Goal: Task Accomplishment & Management: Manage account settings

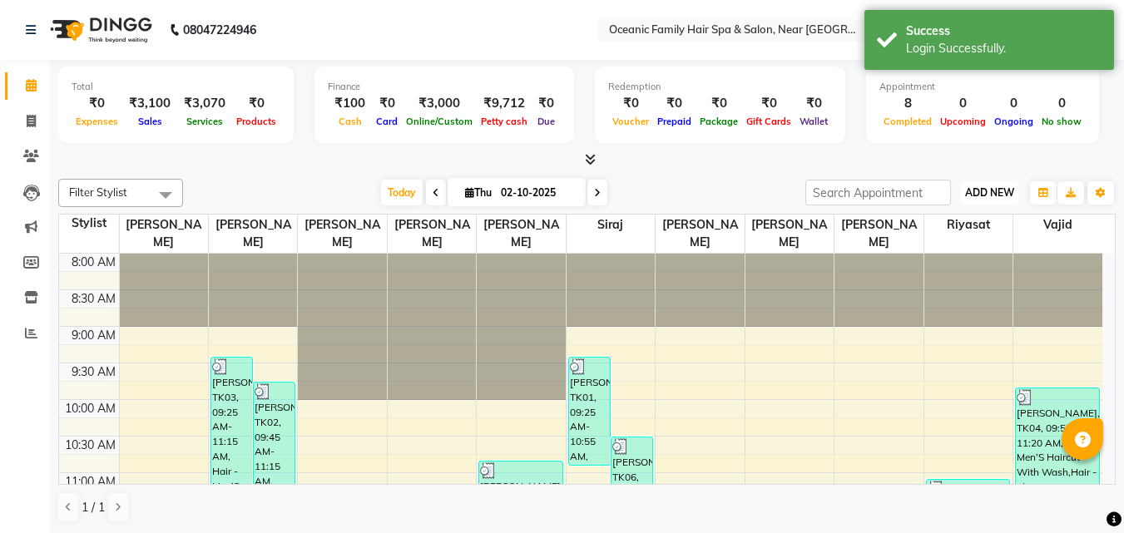
click at [1001, 195] on span "ADD NEW" at bounding box center [989, 192] width 49 height 12
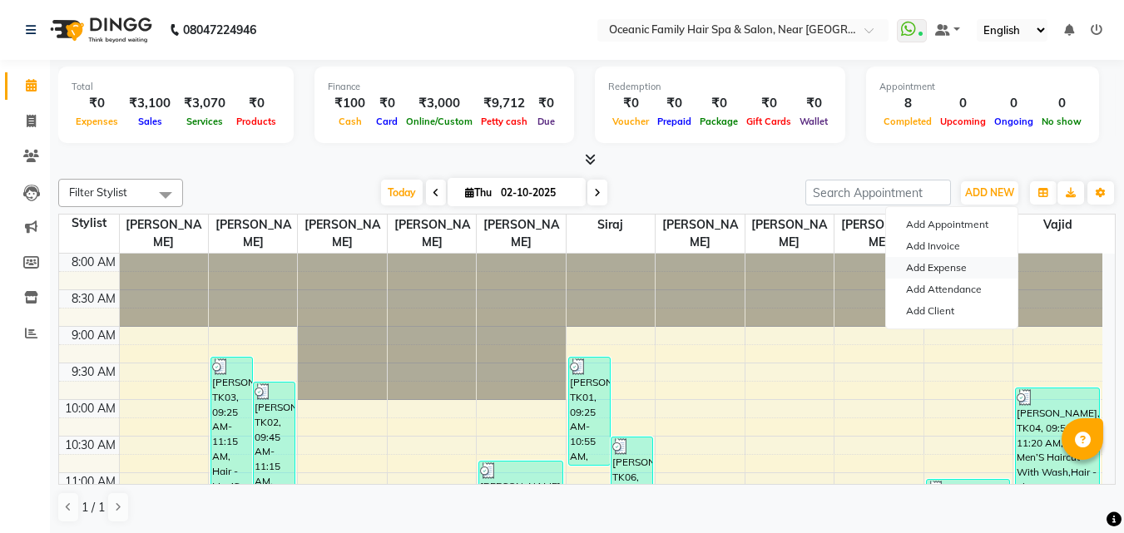
click at [928, 269] on link "Add Expense" at bounding box center [951, 268] width 131 height 22
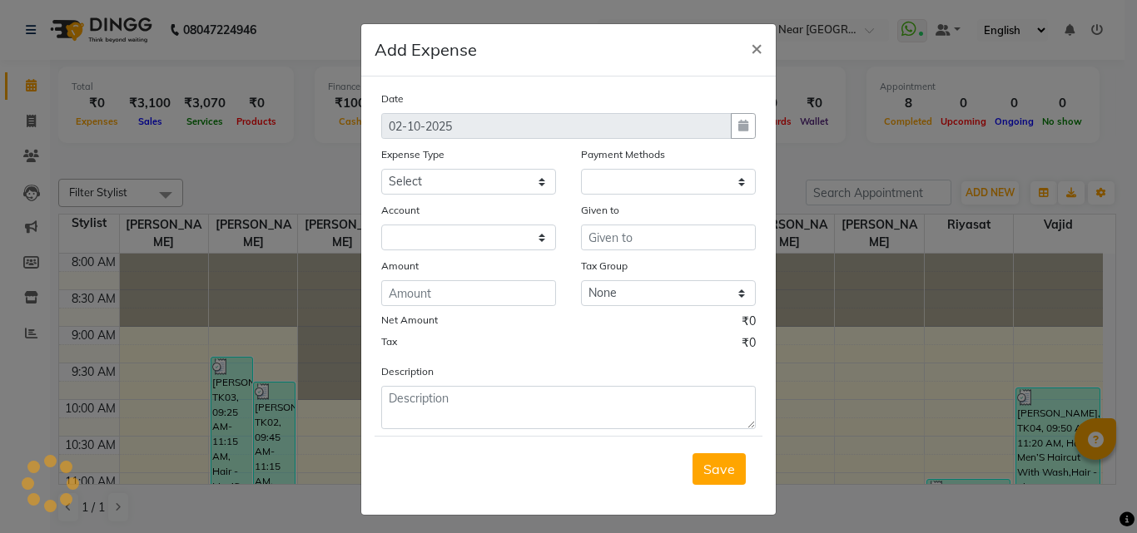
select select "1"
select select "3172"
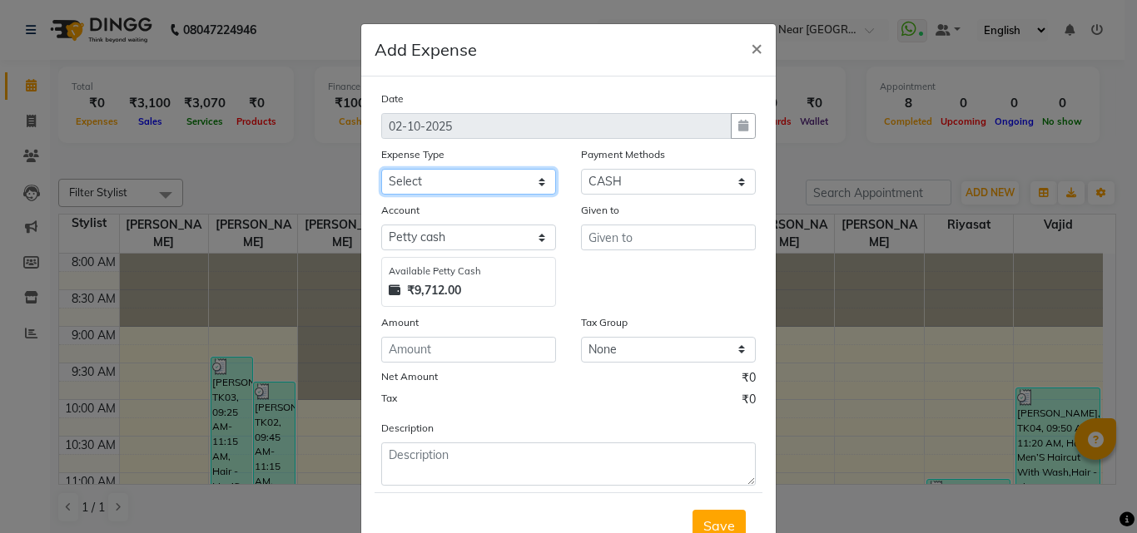
click at [457, 181] on select "Select [PERSON_NAME] [PERSON_NAME] [PERSON_NAME] Bank charges Cash transfer to …" at bounding box center [468, 182] width 175 height 26
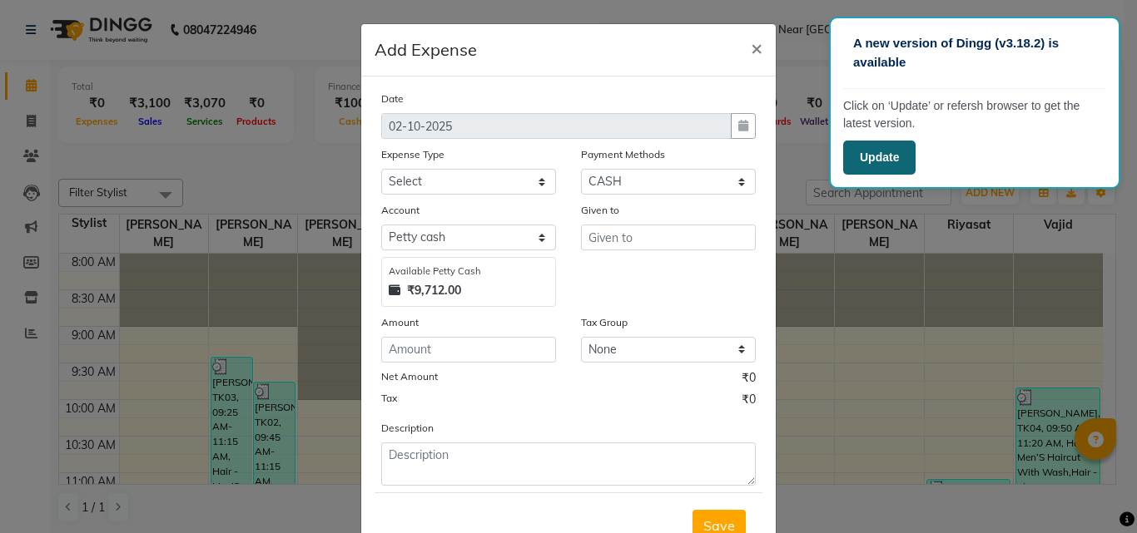
click at [885, 162] on button "Update" at bounding box center [879, 158] width 72 height 34
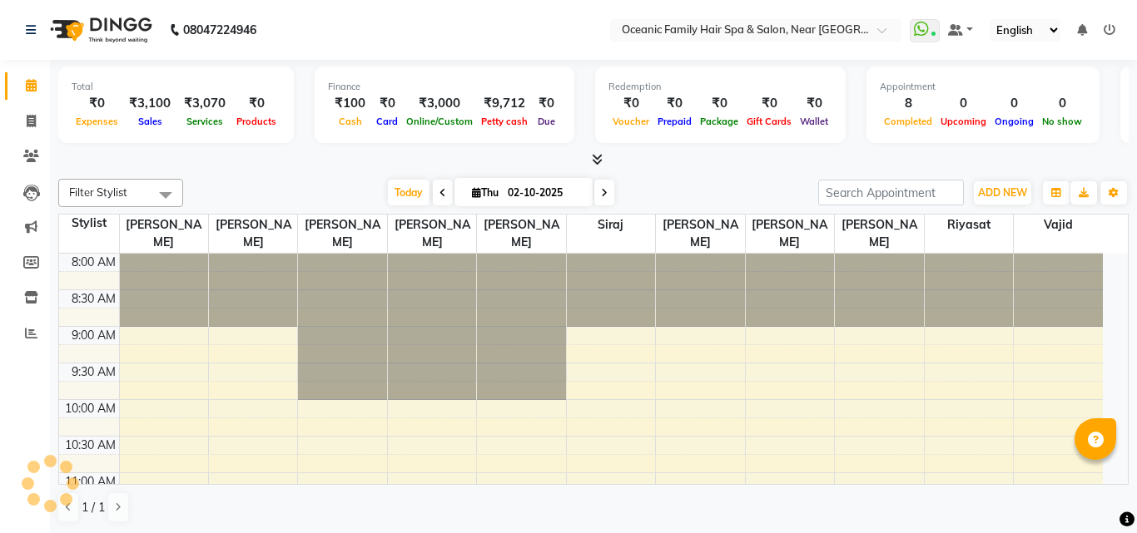
select select "en"
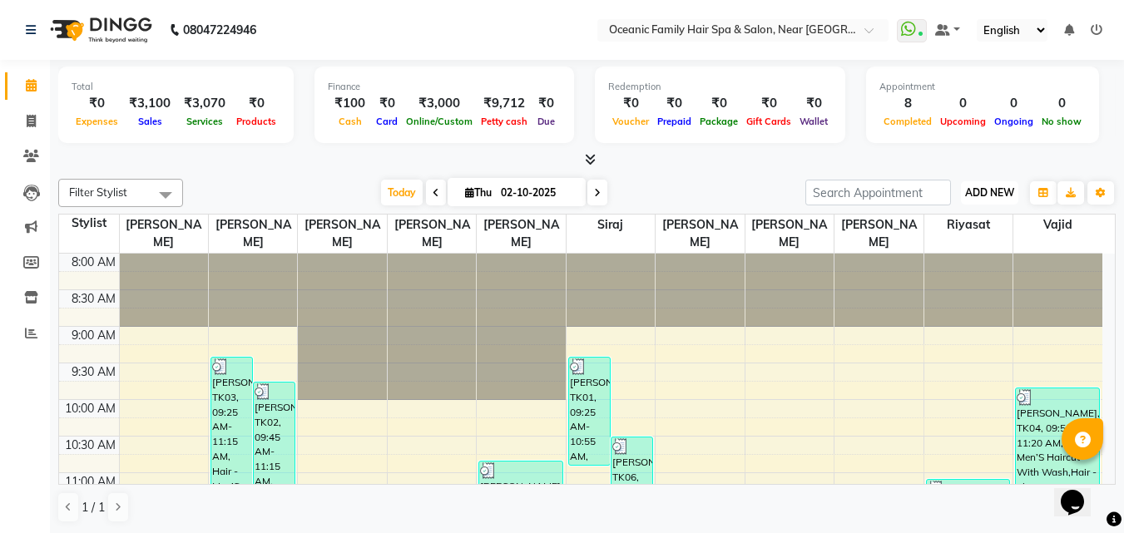
click at [975, 190] on span "ADD NEW" at bounding box center [989, 192] width 49 height 12
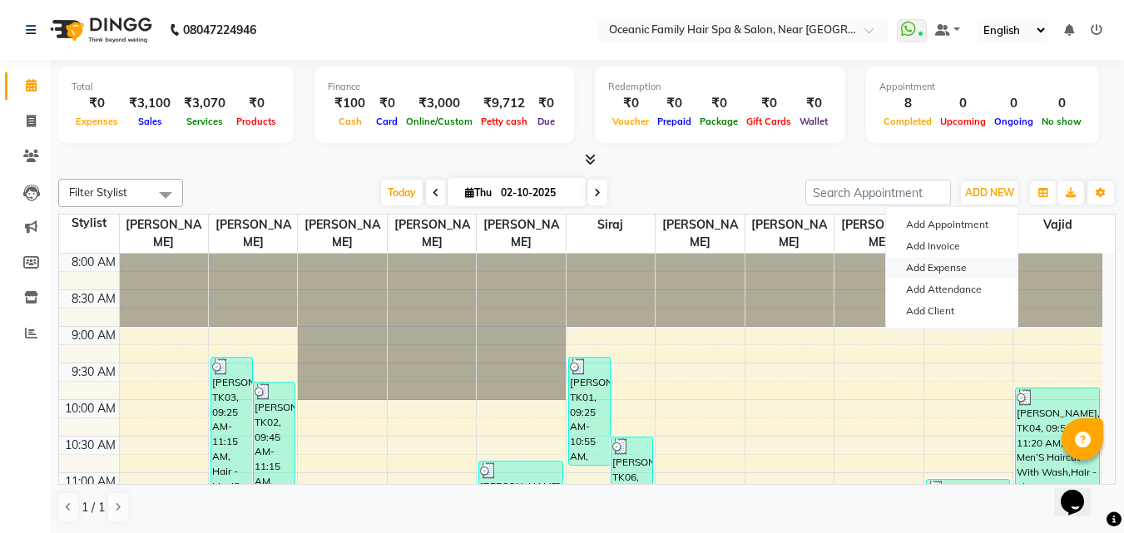
click at [935, 270] on link "Add Expense" at bounding box center [951, 268] width 131 height 22
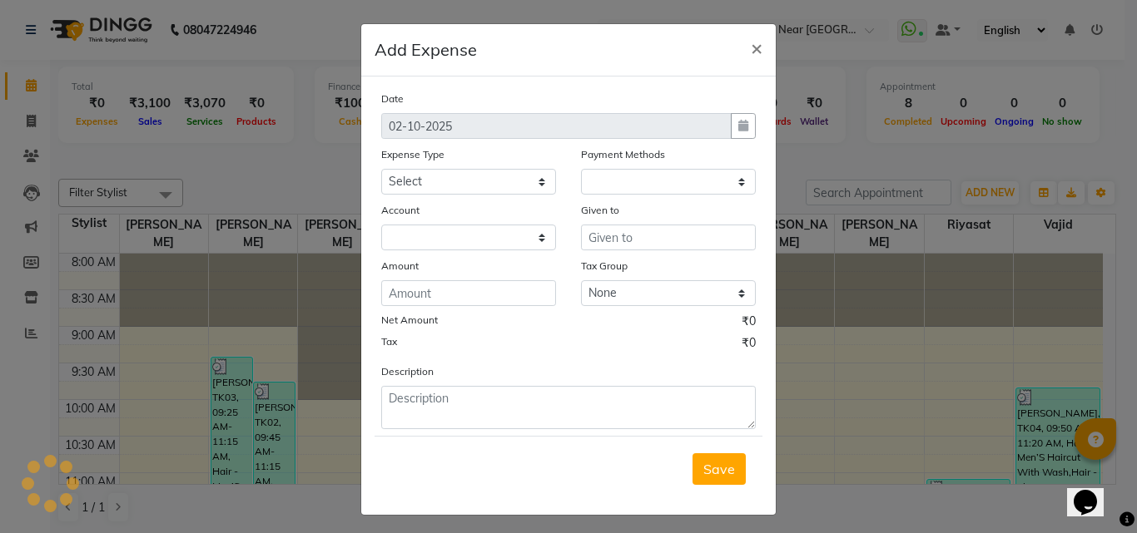
select select "1"
select select "3172"
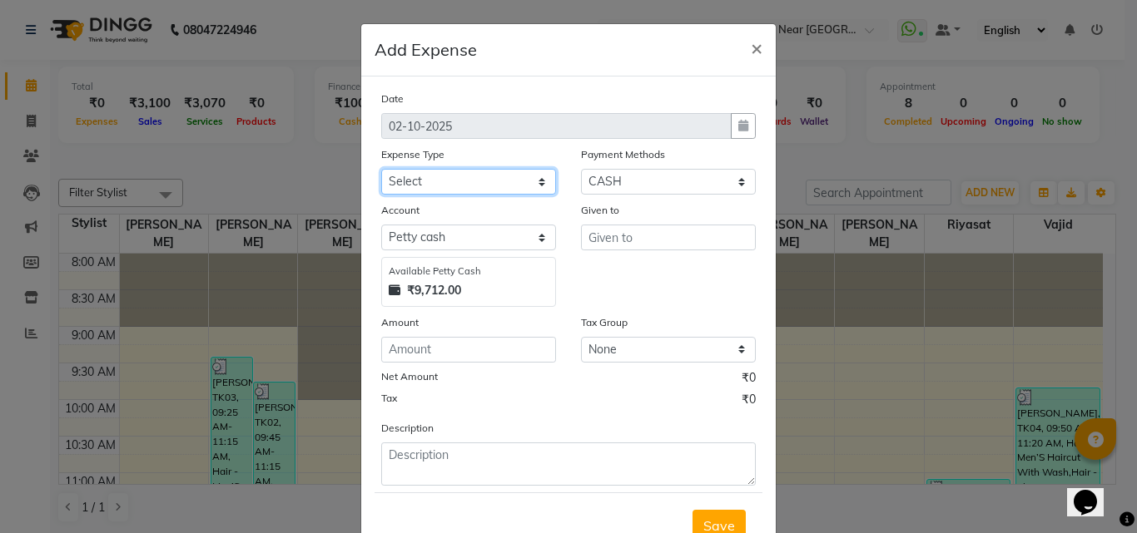
click at [459, 188] on select "Select [PERSON_NAME] [PERSON_NAME] [PERSON_NAME] Bank charges Cash transfer to …" at bounding box center [468, 182] width 175 height 26
select select "5534"
click at [381, 169] on select "Select [PERSON_NAME] [PERSON_NAME] [PERSON_NAME] Bank charges Cash transfer to …" at bounding box center [468, 182] width 175 height 26
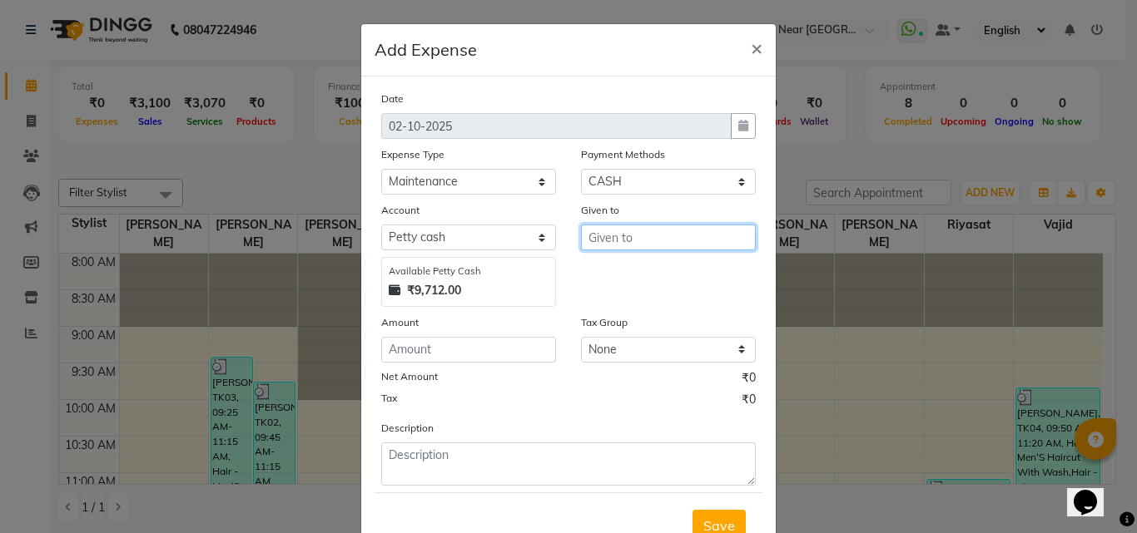
click at [599, 238] on input "text" at bounding box center [668, 238] width 175 height 26
click at [631, 304] on ngb-highlight "Ar un Thakur" at bounding box center [640, 299] width 77 height 17
type input "[PERSON_NAME]"
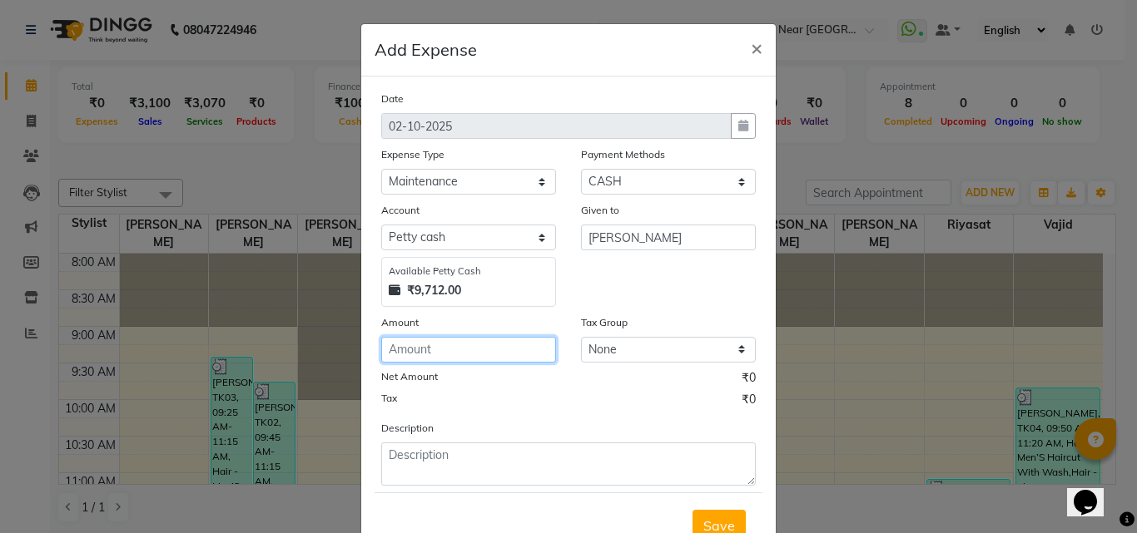
click at [413, 355] on input "number" at bounding box center [468, 350] width 175 height 26
type input "70"
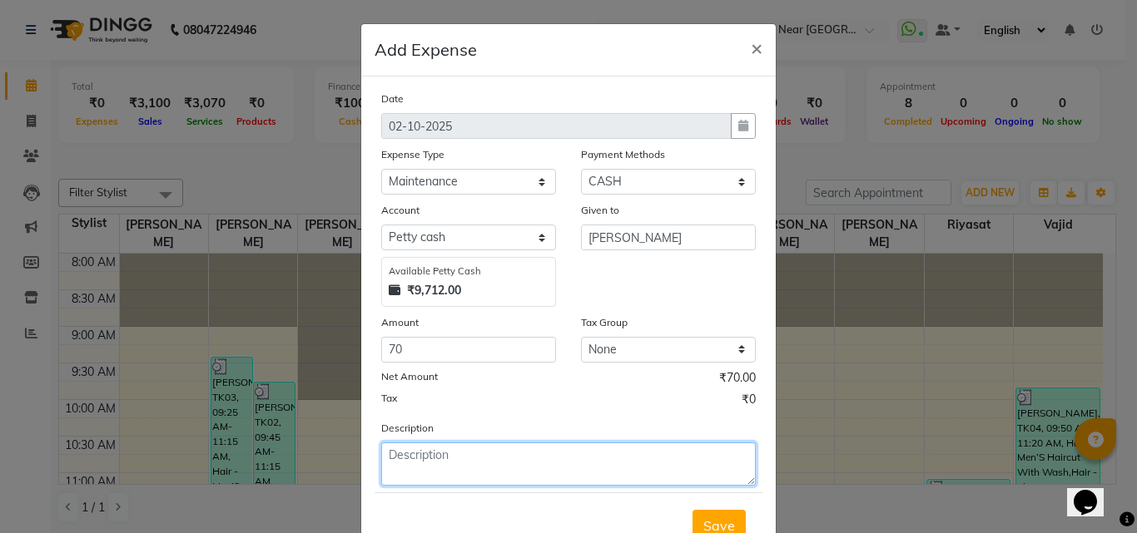
click at [448, 455] on textarea at bounding box center [568, 464] width 374 height 43
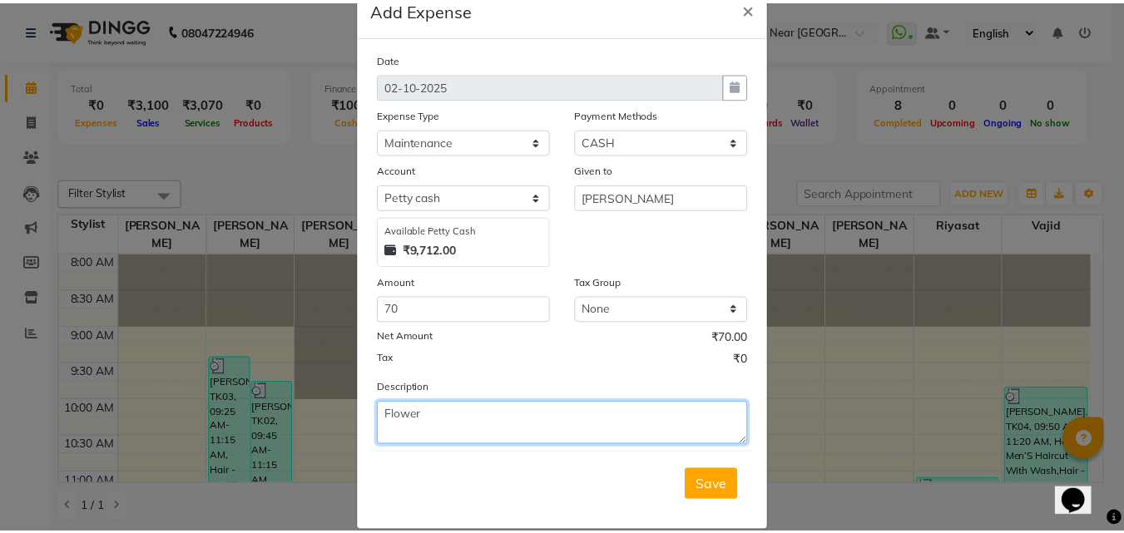
scroll to position [62, 0]
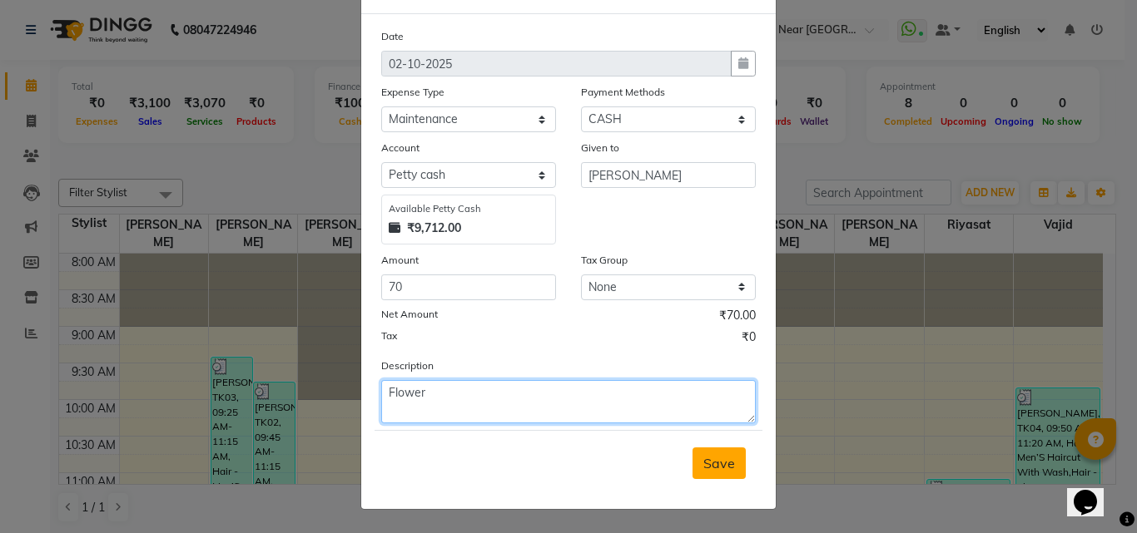
type textarea "Flower"
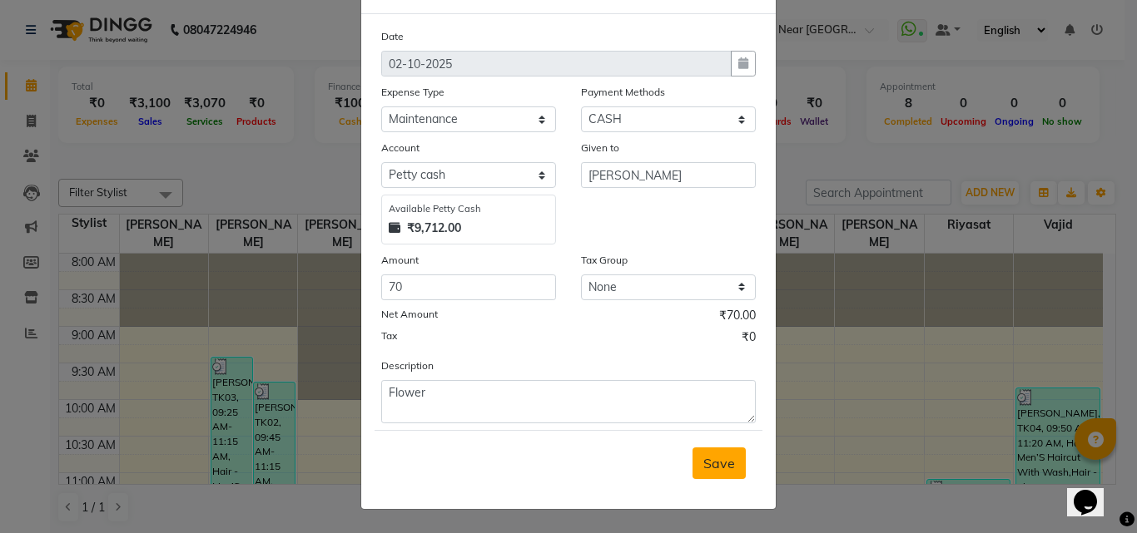
click at [717, 462] on span "Save" at bounding box center [719, 463] width 32 height 17
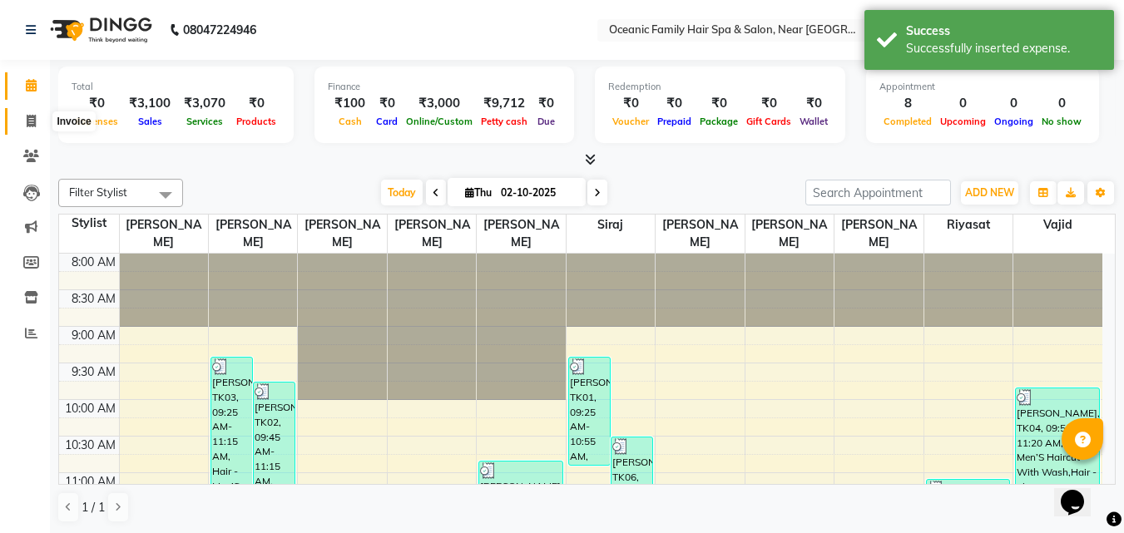
click at [36, 123] on icon at bounding box center [31, 121] width 9 height 12
select select "service"
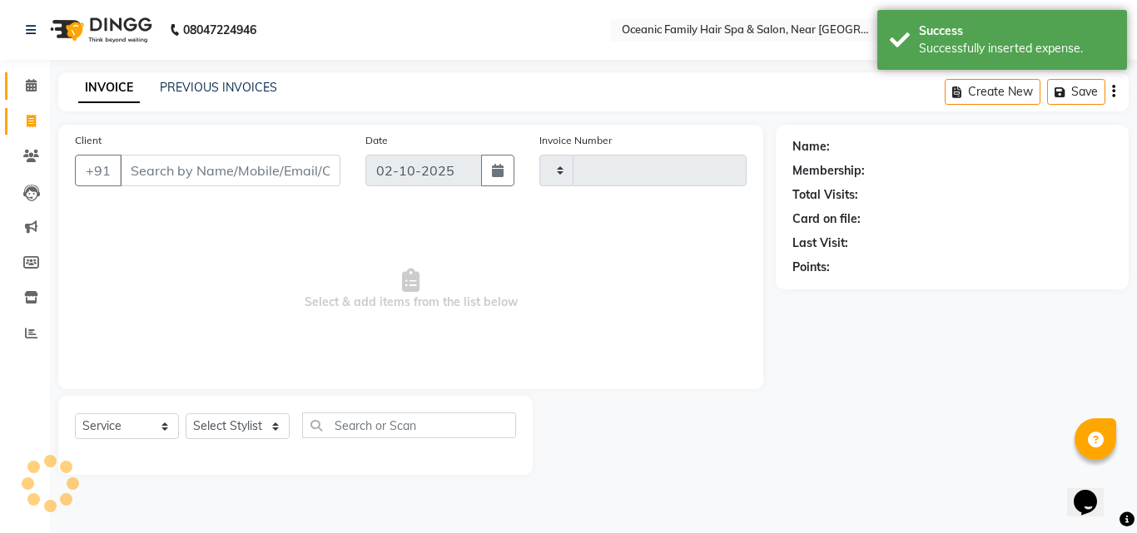
type input "3712"
select select "4366"
click at [29, 84] on icon at bounding box center [31, 85] width 11 height 12
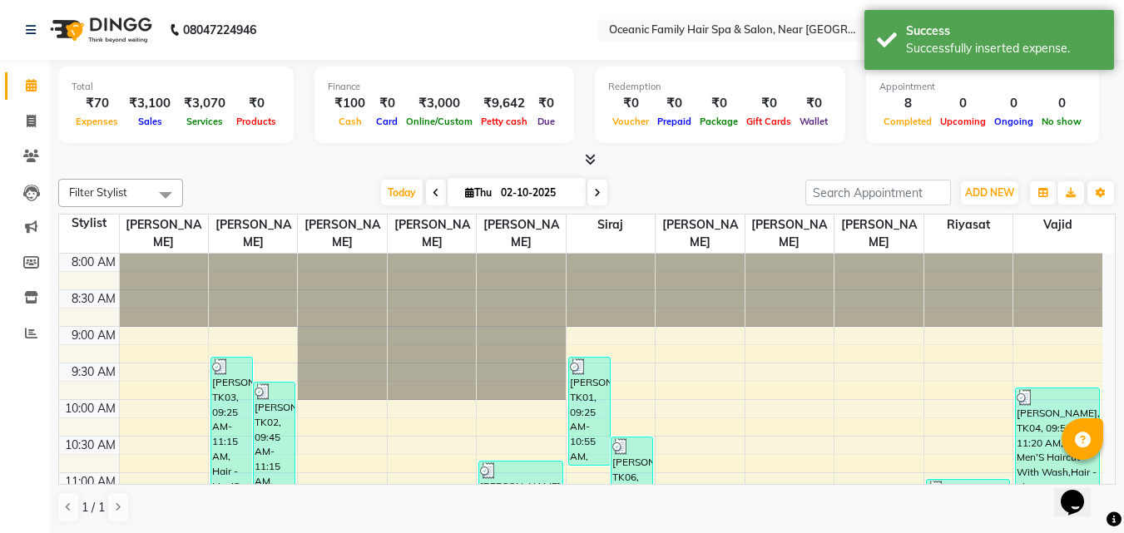
drag, startPoint x: 369, startPoint y: 31, endPoint x: 348, endPoint y: 33, distance: 21.0
click at [348, 33] on nav "08047224946 Select Location × Oceanic Family Hair Spa & Salon, Near [GEOGRAPHIC…" at bounding box center [562, 30] width 1124 height 60
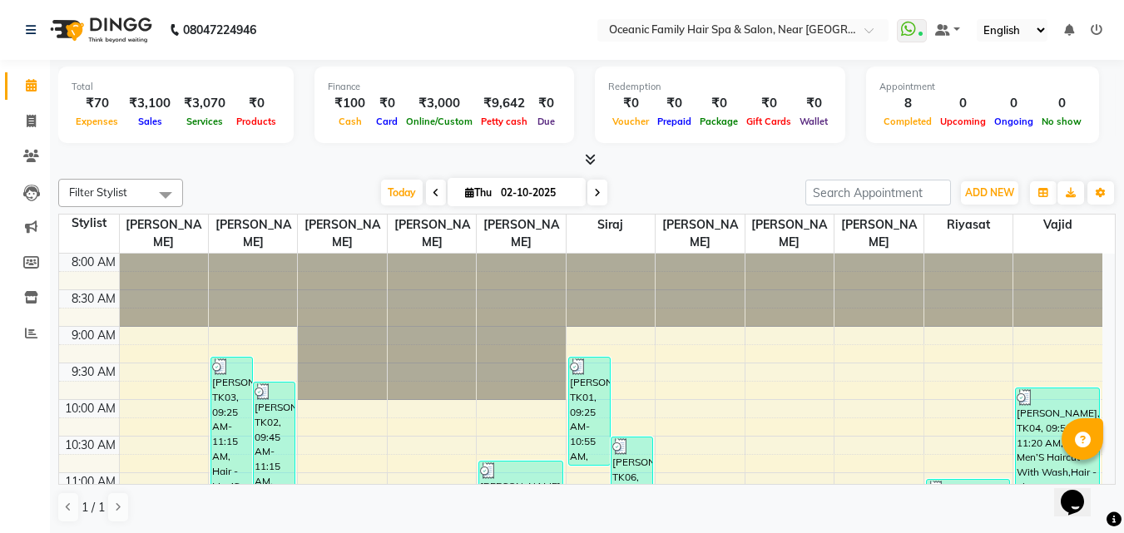
click at [394, 37] on nav "08047224946 Select Location × Oceanic Family Hair Spa & Salon, Near [GEOGRAPHIC…" at bounding box center [562, 30] width 1124 height 60
click at [972, 195] on span "ADD NEW" at bounding box center [989, 192] width 49 height 12
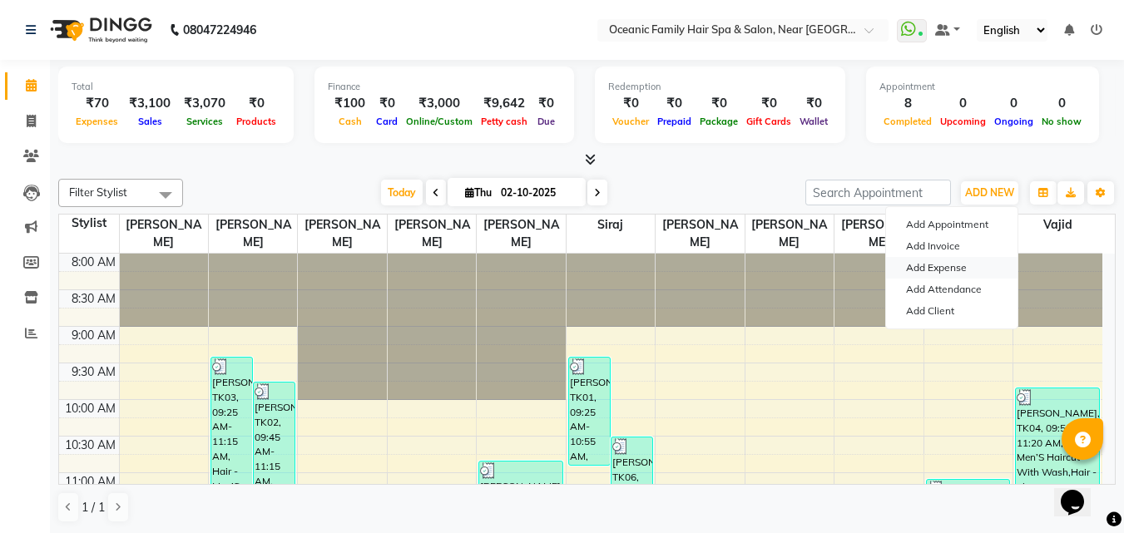
click at [932, 267] on link "Add Expense" at bounding box center [951, 268] width 131 height 22
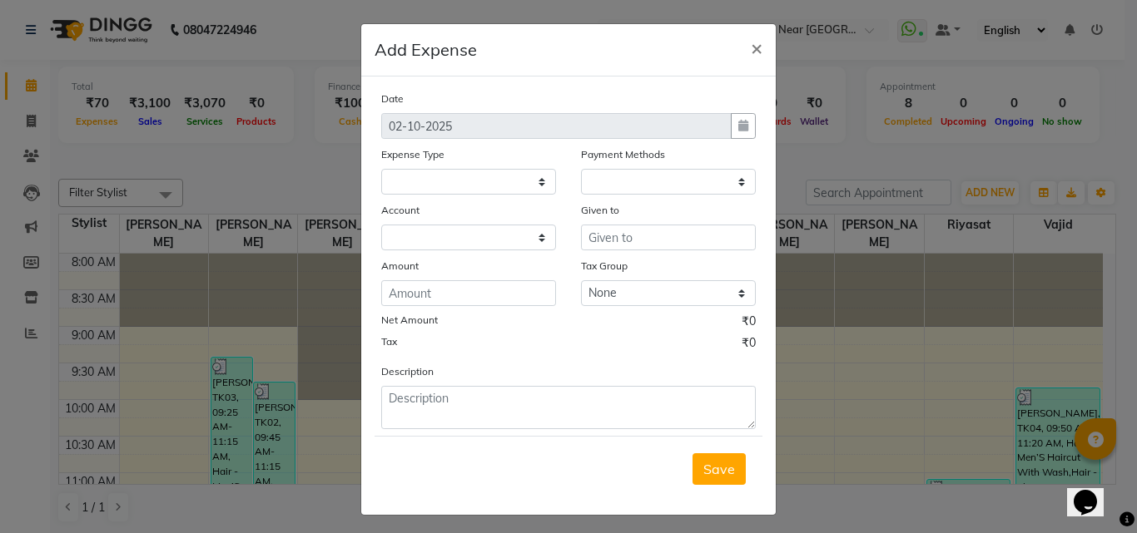
select select "1"
select select "3172"
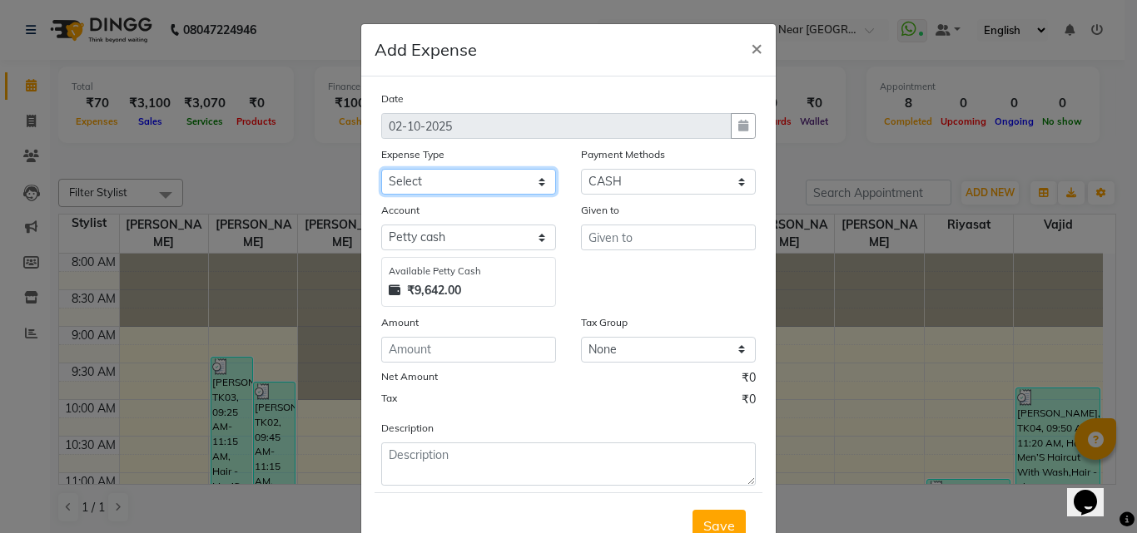
click at [449, 182] on select "Select [PERSON_NAME] [PERSON_NAME] [PERSON_NAME] Bank charges Cash transfer to …" at bounding box center [468, 182] width 175 height 26
select select "5558"
click at [381, 169] on select "Select [PERSON_NAME] [PERSON_NAME] [PERSON_NAME] Bank charges Cash transfer to …" at bounding box center [468, 182] width 175 height 26
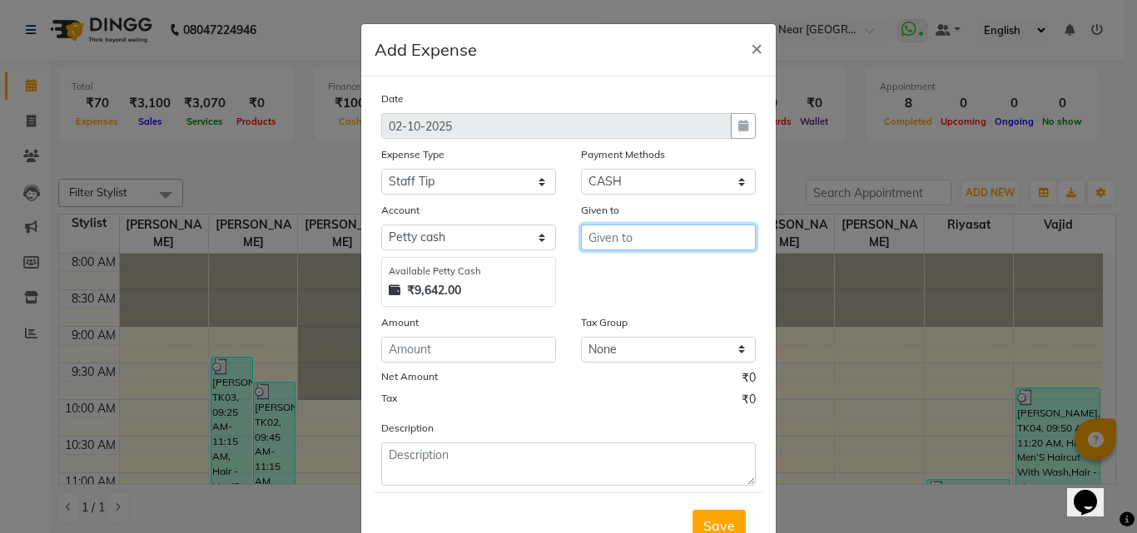
click at [623, 245] on input "text" at bounding box center [668, 238] width 175 height 26
click at [633, 291] on ngb-highlight "Ar un Thakur" at bounding box center [640, 299] width 77 height 17
type input "[PERSON_NAME]"
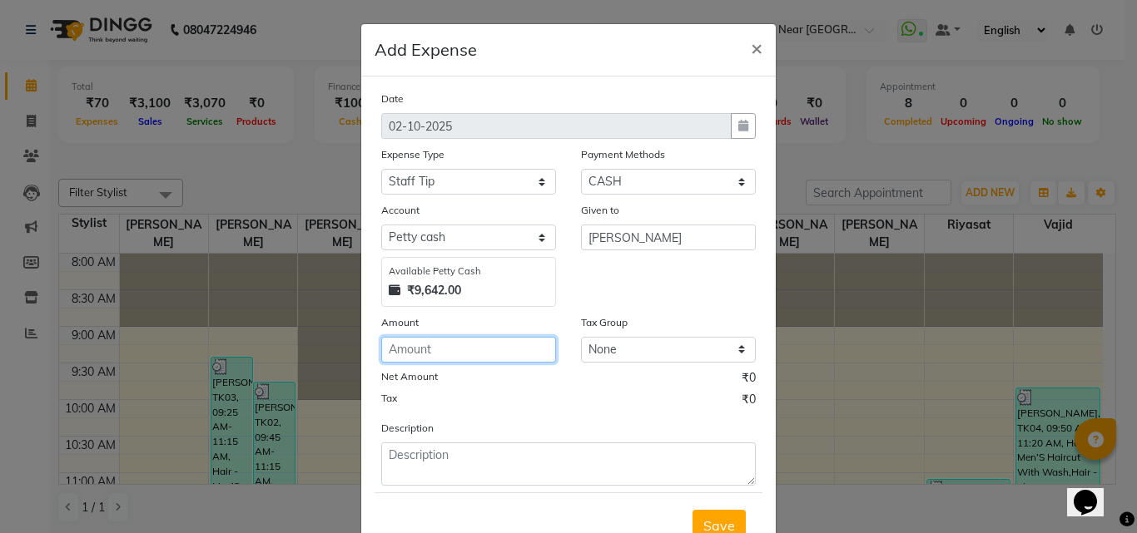
click at [480, 349] on input "number" at bounding box center [468, 350] width 175 height 26
type input "30"
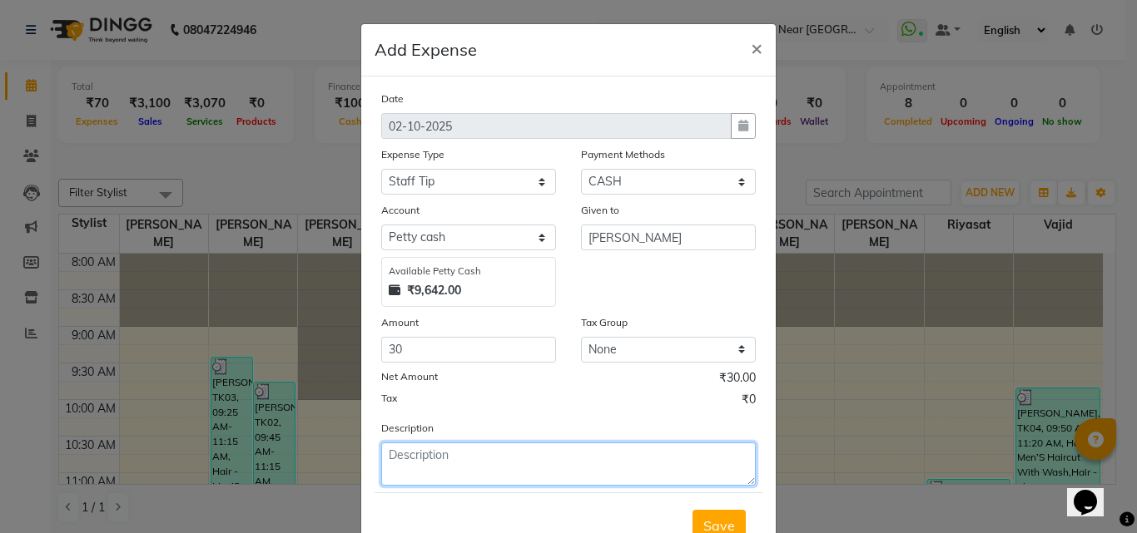
click at [474, 449] on textarea at bounding box center [568, 464] width 374 height 43
type textarea "[PERSON_NAME]"
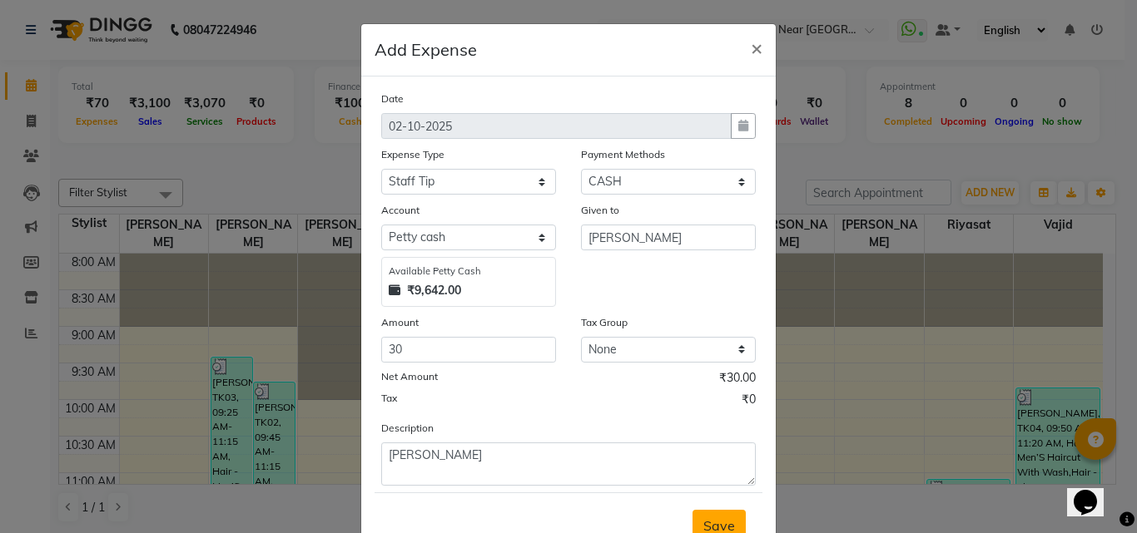
click at [716, 527] on span "Save" at bounding box center [719, 526] width 32 height 17
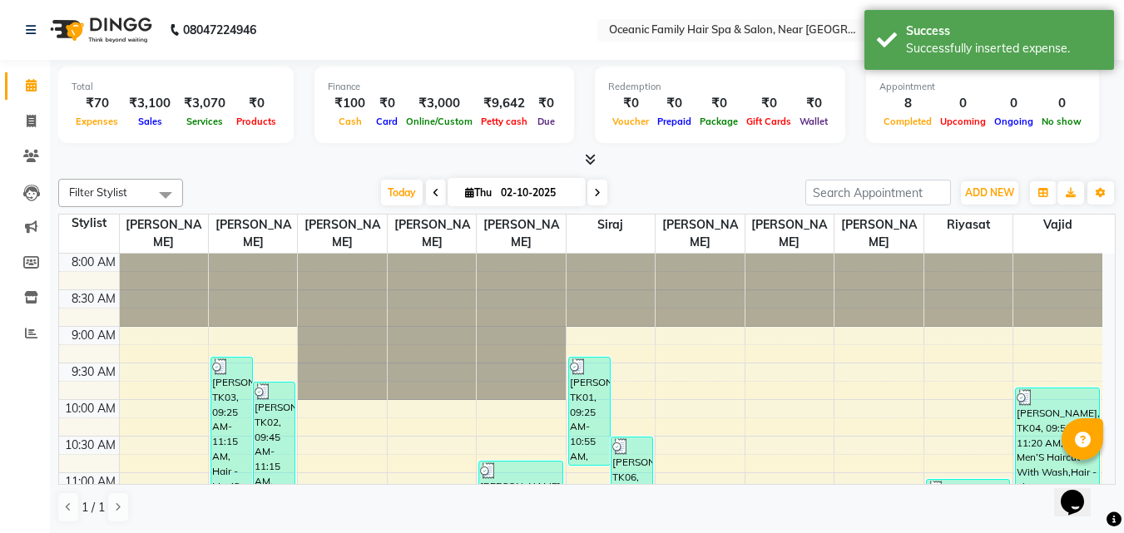
click at [371, 41] on nav "08047224946 Select Location × Oceanic Family Hair Spa & Salon, Near [GEOGRAPHIC…" at bounding box center [562, 30] width 1124 height 60
click at [26, 106] on li "Invoice" at bounding box center [25, 122] width 50 height 36
click at [27, 123] on icon at bounding box center [31, 121] width 9 height 12
select select "service"
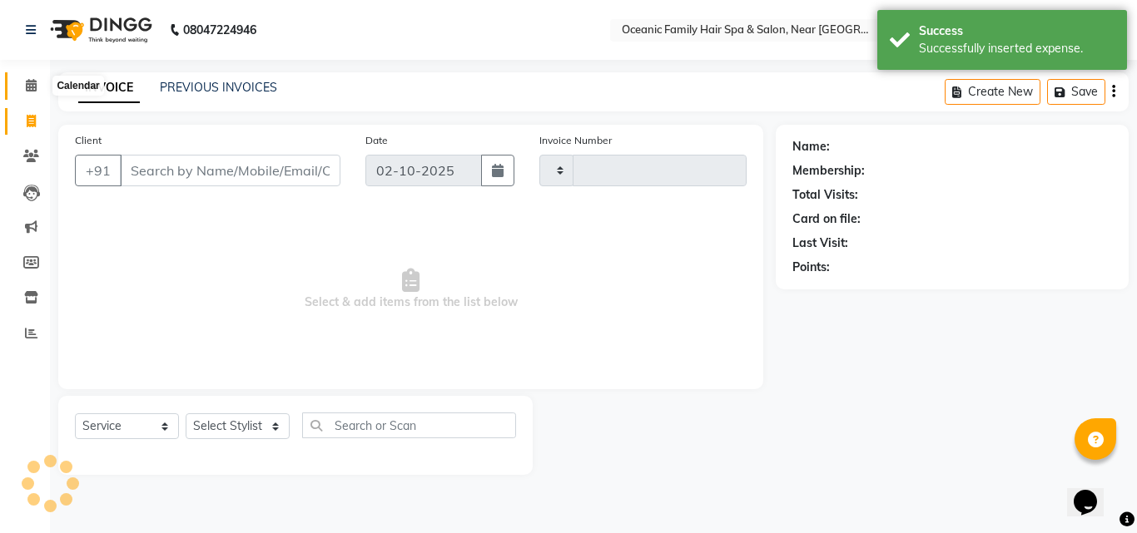
type input "3712"
select select "4366"
click at [28, 87] on icon at bounding box center [31, 85] width 11 height 12
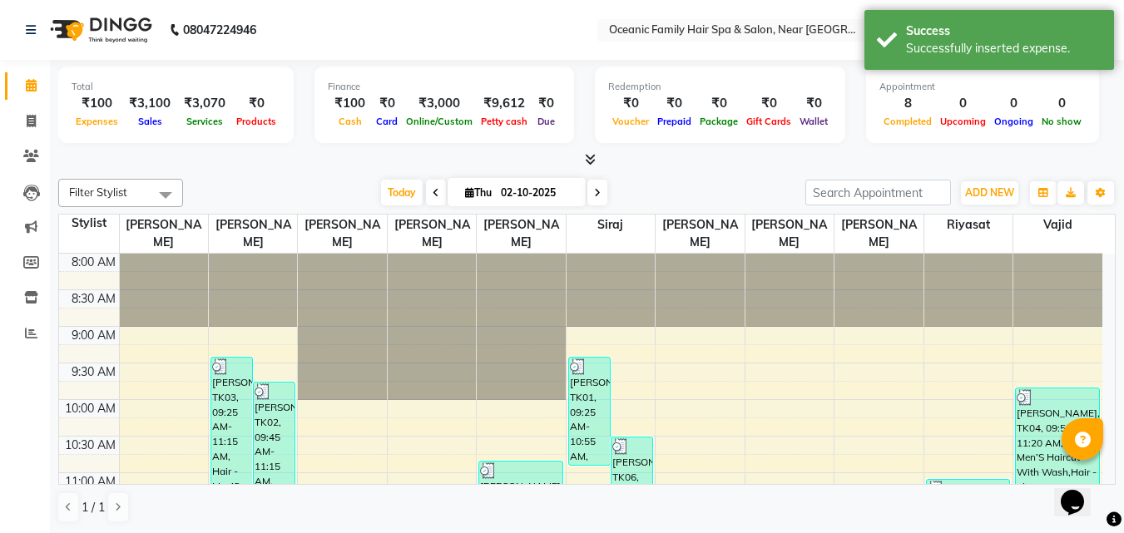
drag, startPoint x: 417, startPoint y: 42, endPoint x: 404, endPoint y: 32, distance: 16.2
click at [404, 32] on nav "08047224946 Select Location × Oceanic Family Hair Spa & Salon, Near [GEOGRAPHIC…" at bounding box center [562, 30] width 1124 height 60
click at [974, 193] on span "ADD NEW" at bounding box center [989, 192] width 49 height 12
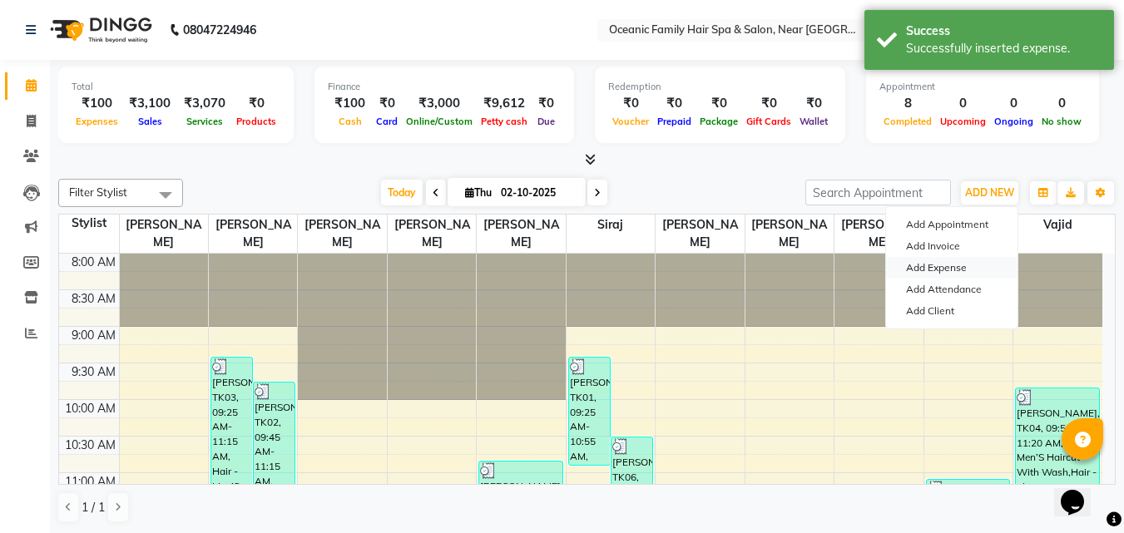
click at [932, 269] on link "Add Expense" at bounding box center [951, 268] width 131 height 22
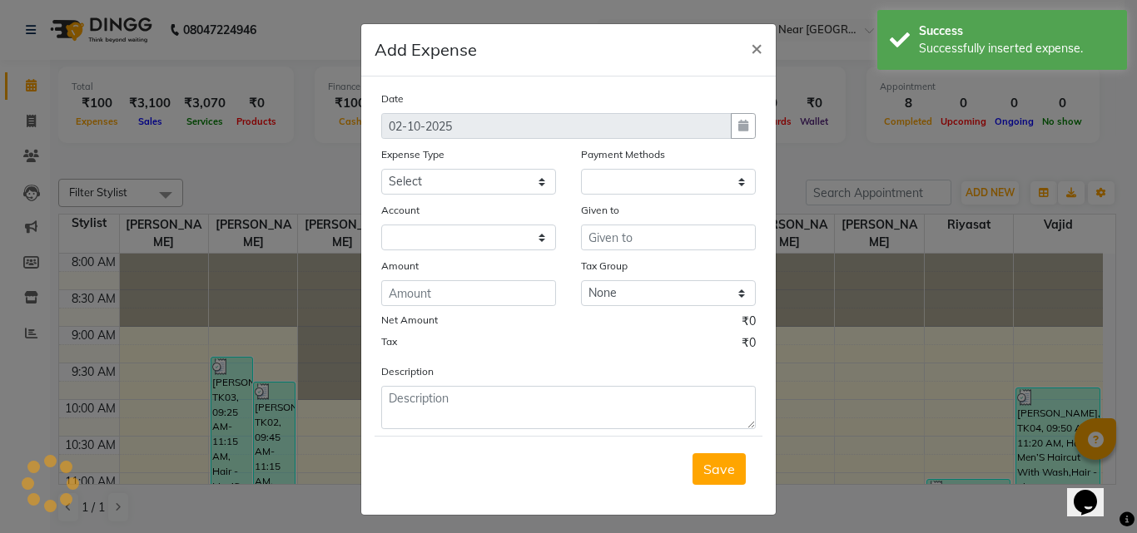
select select "1"
select select "3172"
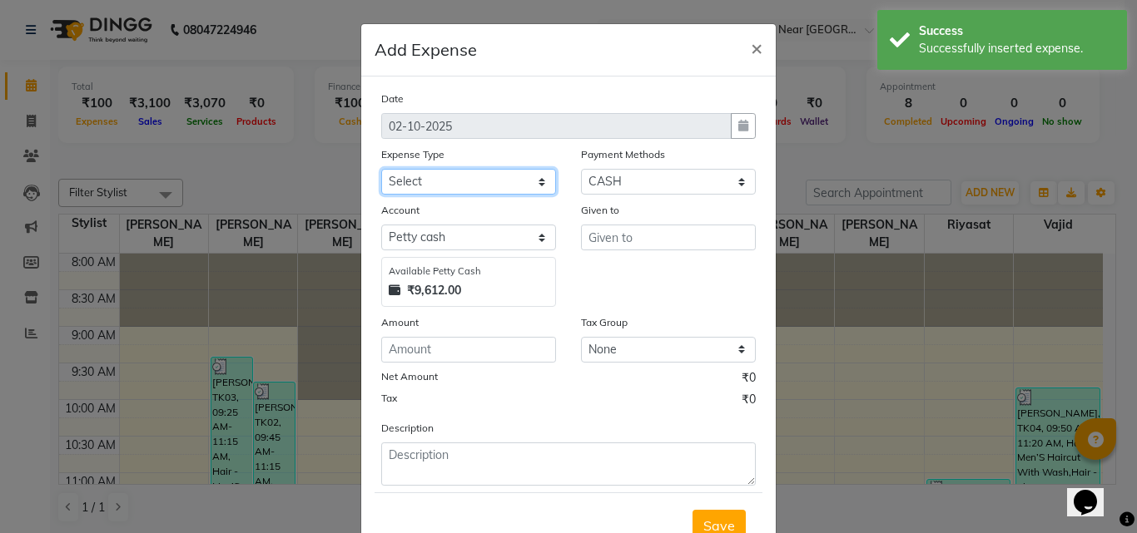
click at [478, 187] on select "Select [PERSON_NAME] [PERSON_NAME] [PERSON_NAME] Bank charges Cash transfer to …" at bounding box center [468, 182] width 175 height 26
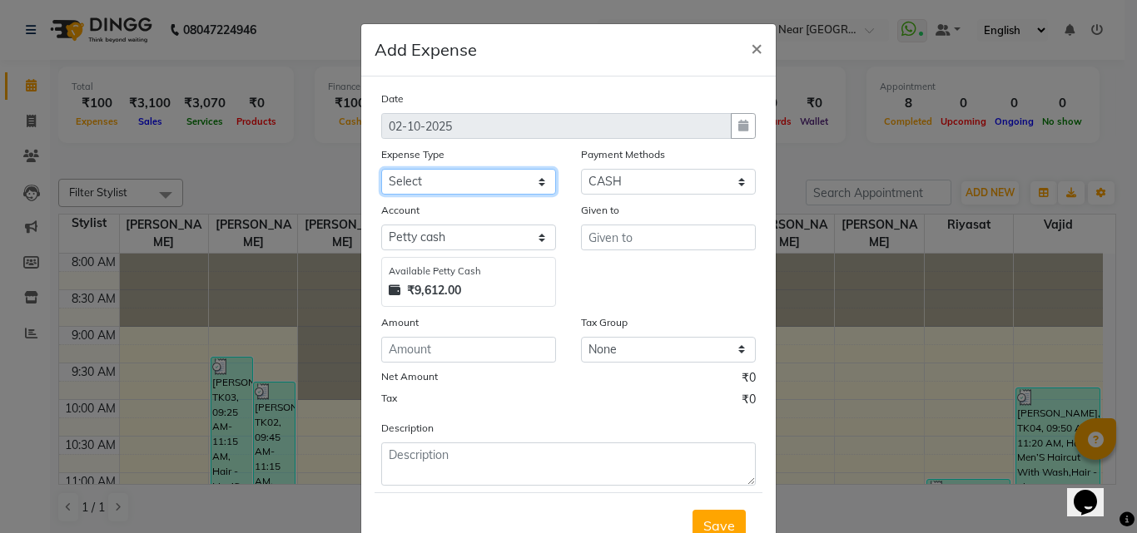
select select "5541"
click at [381, 169] on select "Select [PERSON_NAME] [PERSON_NAME] [PERSON_NAME] Bank charges Cash transfer to …" at bounding box center [468, 182] width 175 height 26
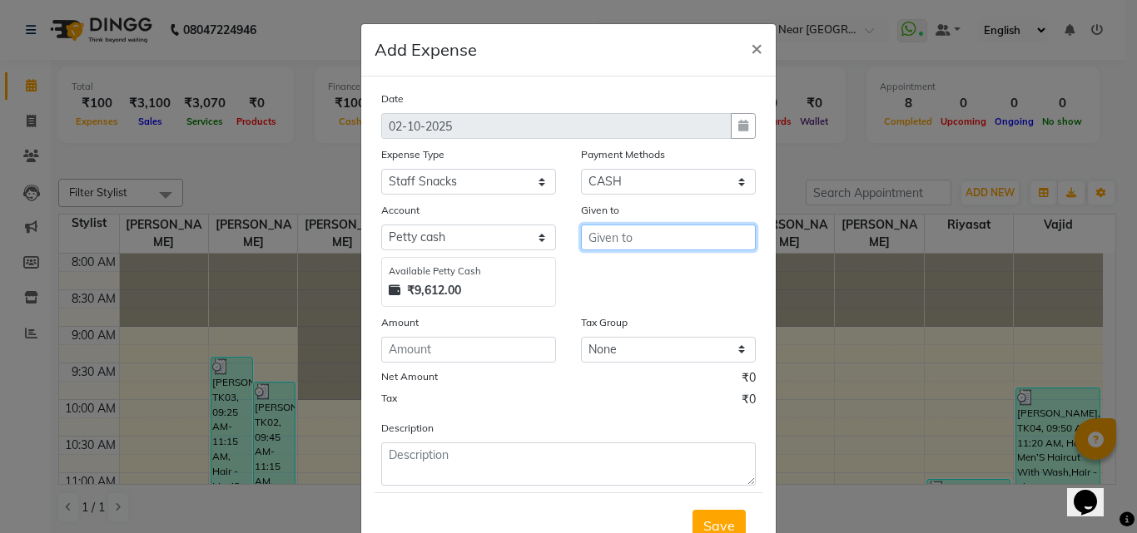
click at [630, 242] on input "text" at bounding box center [668, 238] width 175 height 26
click at [638, 305] on ngb-highlight "Ar un Thakur" at bounding box center [640, 299] width 77 height 17
type input "[PERSON_NAME]"
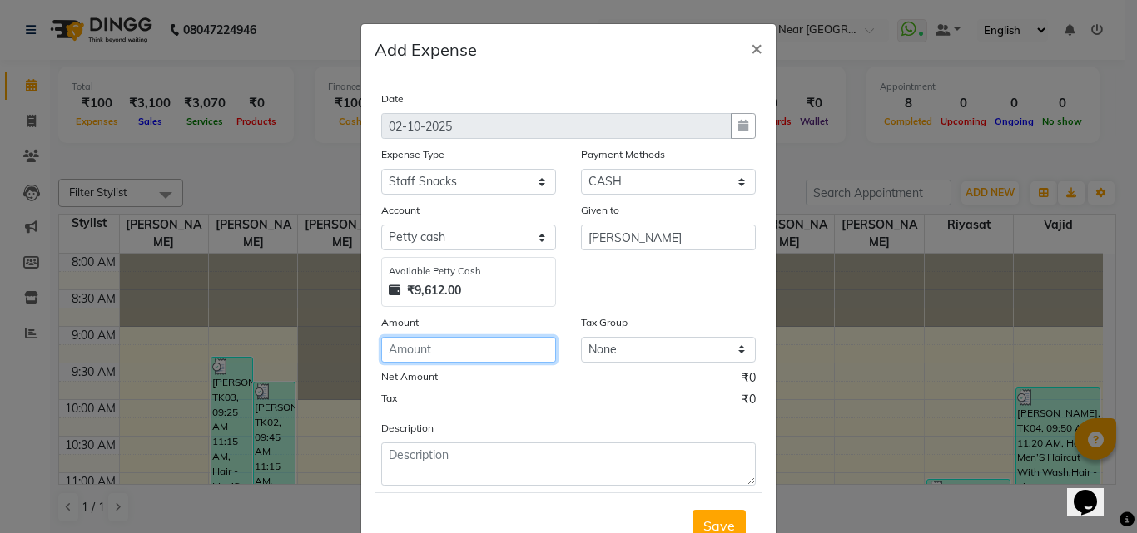
click at [484, 352] on input "number" at bounding box center [468, 350] width 175 height 26
type input "200"
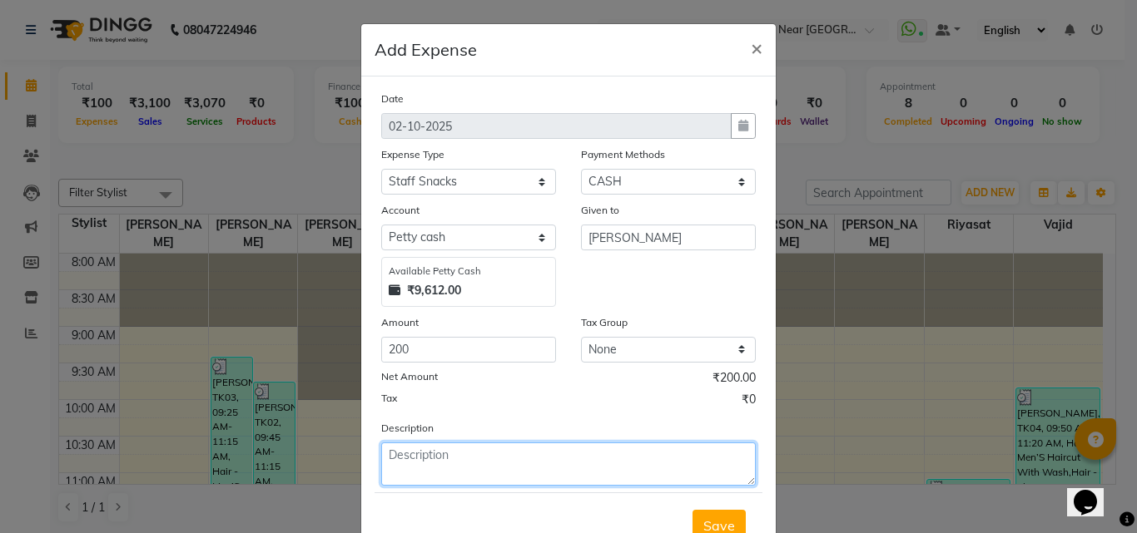
click at [466, 464] on textarea at bounding box center [568, 464] width 374 height 43
type textarea "[PERSON_NAME] Food"
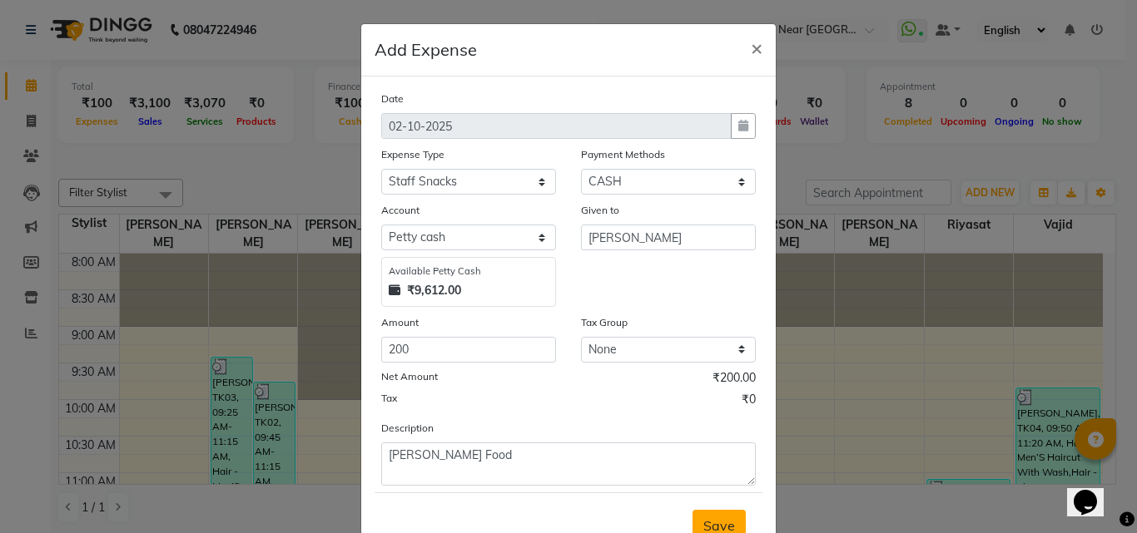
click at [714, 525] on span "Save" at bounding box center [719, 526] width 32 height 17
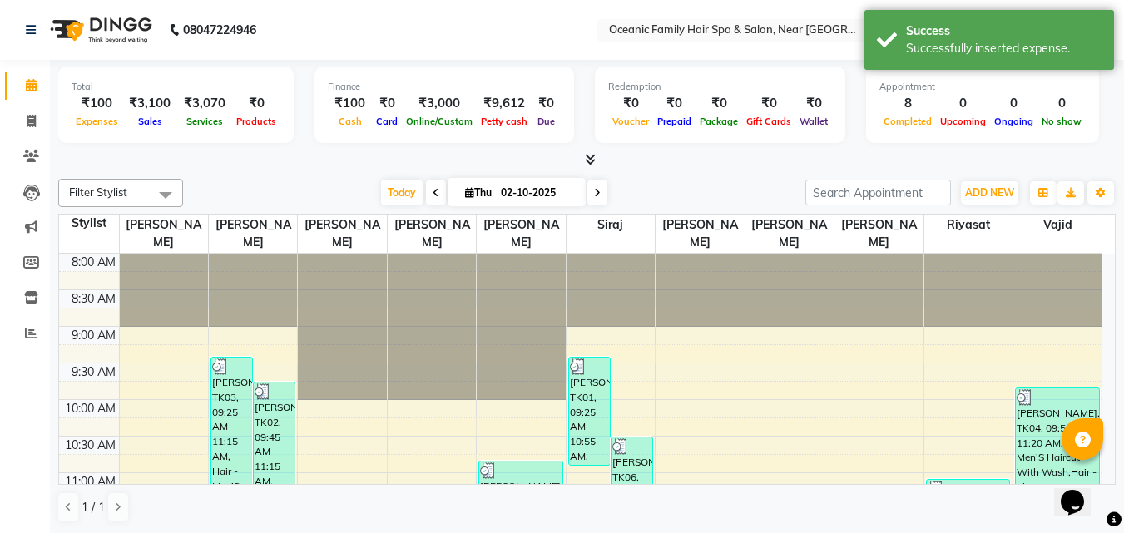
click at [409, 45] on nav "08047224946 Select Location × Oceanic Family Hair Spa & Salon, Near [GEOGRAPHIC…" at bounding box center [562, 30] width 1124 height 60
click at [22, 126] on span at bounding box center [31, 121] width 29 height 19
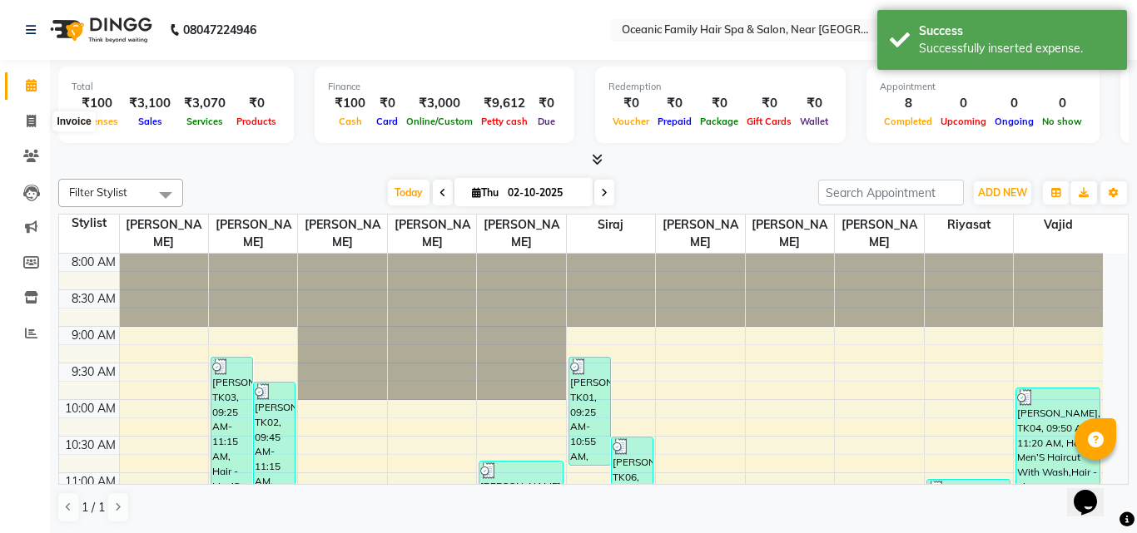
select select "4366"
select select "service"
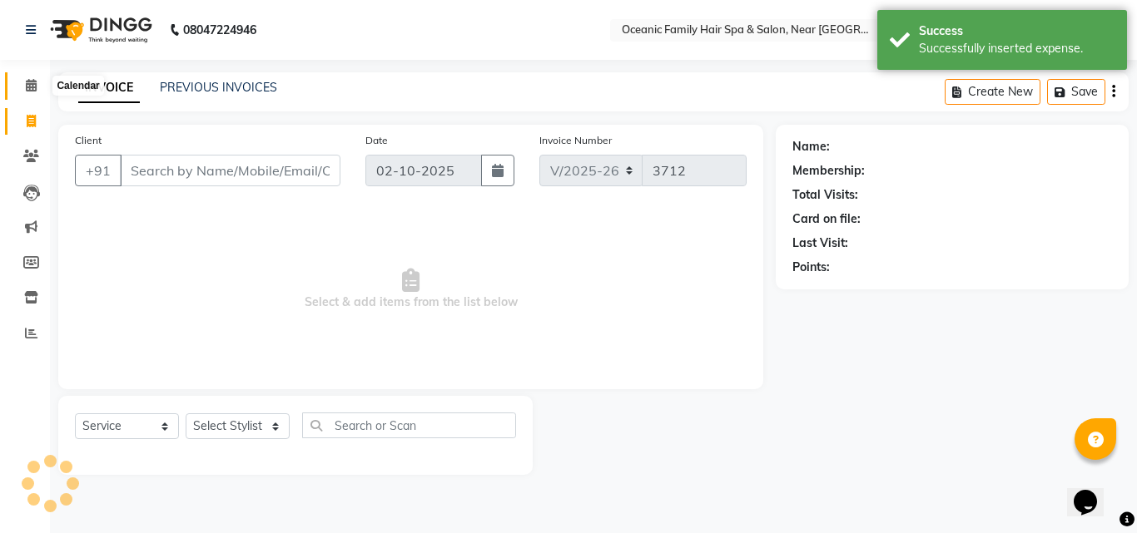
click at [28, 82] on icon at bounding box center [31, 85] width 11 height 12
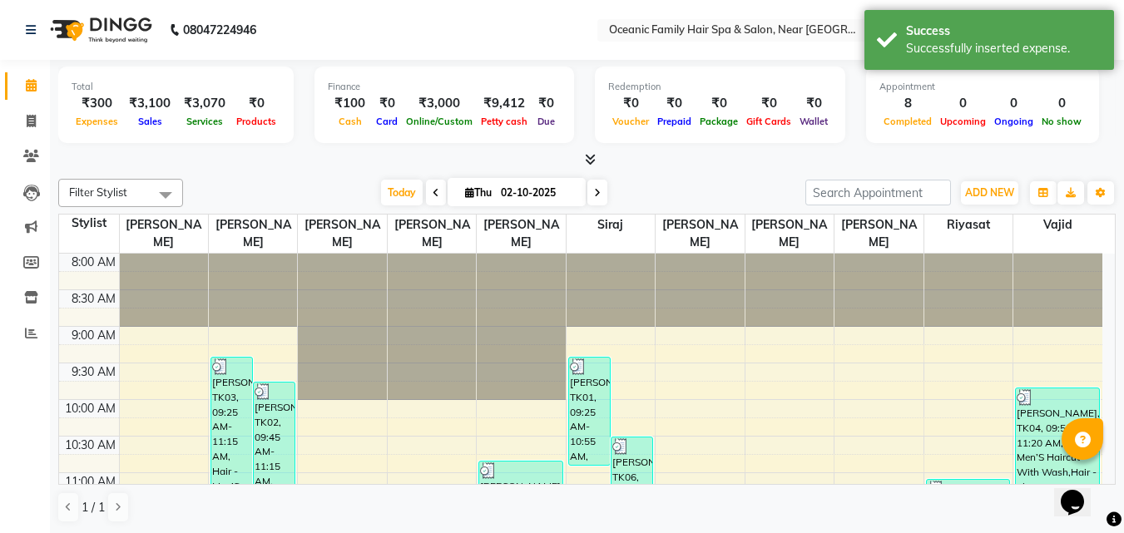
click at [389, 30] on nav "08047224946 Select Location × Oceanic Family Hair Spa & Salon, Near [GEOGRAPHIC…" at bounding box center [562, 30] width 1124 height 60
click at [383, 30] on nav "08047224946 Select Location × Oceanic Family Hair Spa & Salon, Near [GEOGRAPHIC…" at bounding box center [562, 30] width 1124 height 60
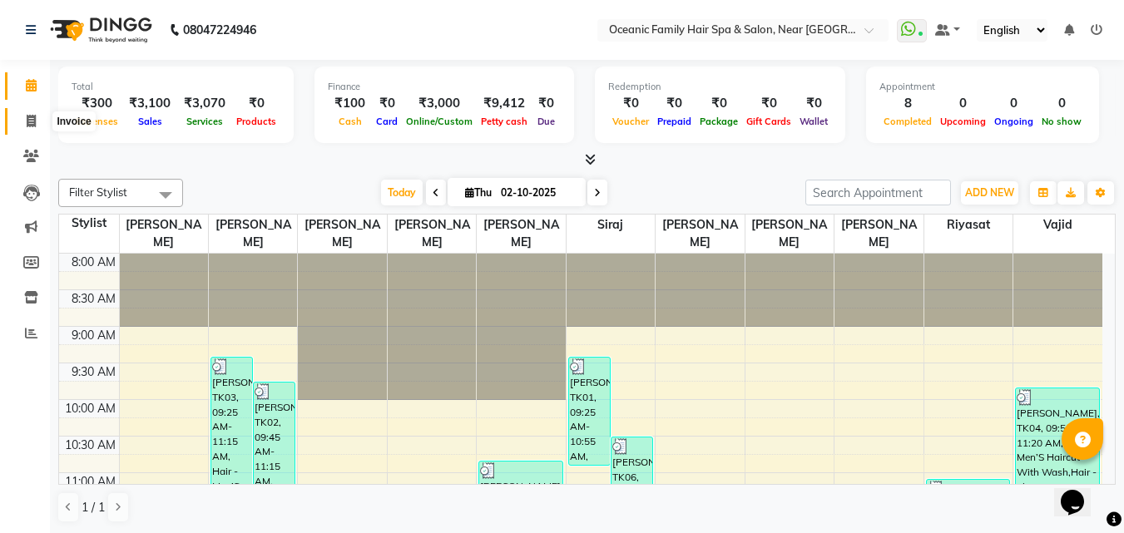
click at [37, 119] on span at bounding box center [31, 121] width 29 height 19
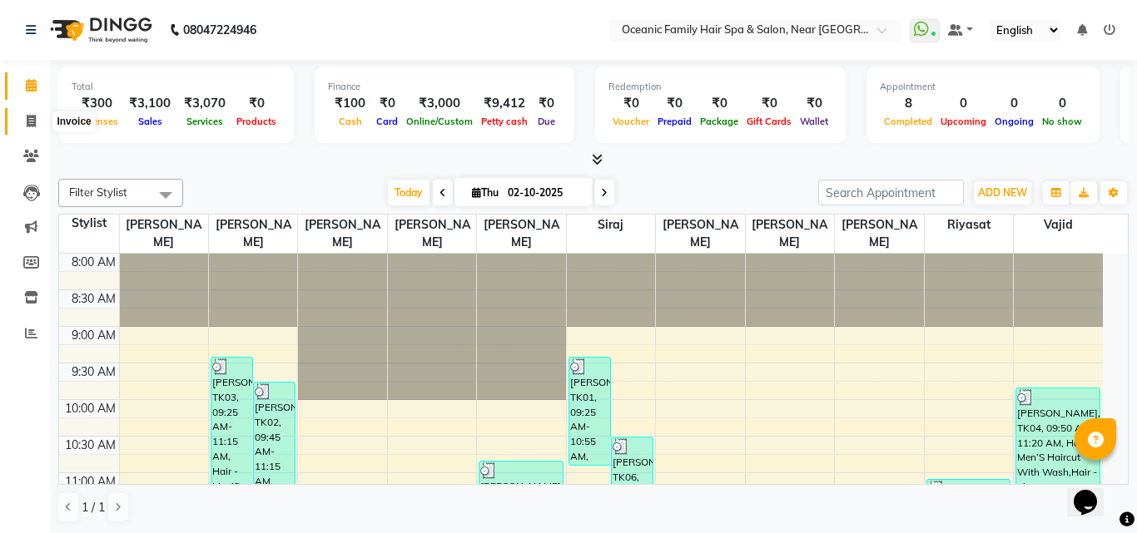
select select "4366"
select select "service"
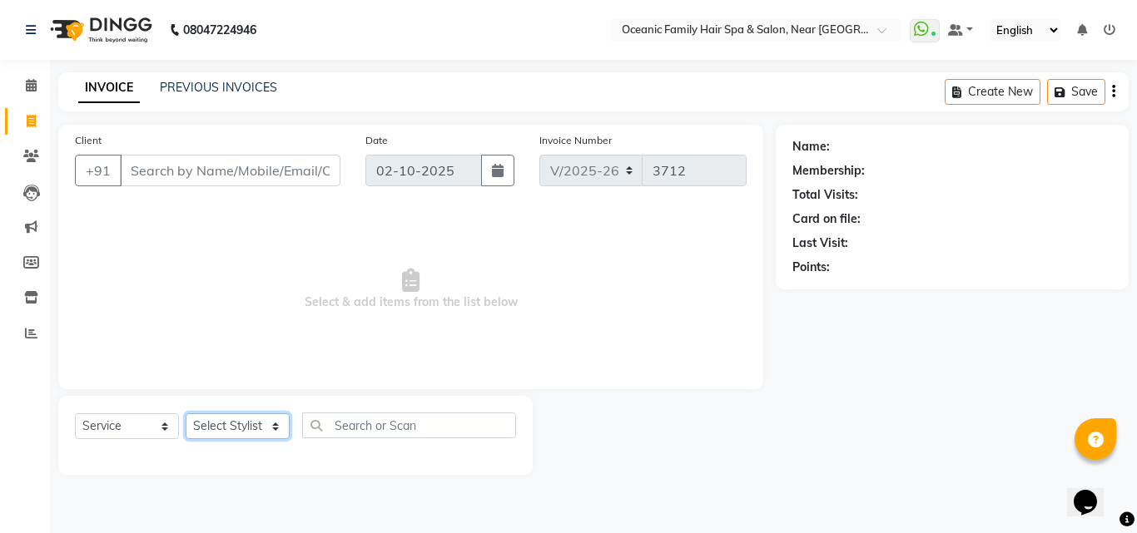
click at [227, 433] on select "Select Stylist [PERSON_NAME] [PERSON_NAME] [PERSON_NAME] Riyasat [PERSON_NAME] …" at bounding box center [238, 427] width 104 height 26
select select "23948"
click at [186, 414] on select "Select Stylist [PERSON_NAME] [PERSON_NAME] [PERSON_NAME] Riyasat [PERSON_NAME] …" at bounding box center [238, 427] width 104 height 26
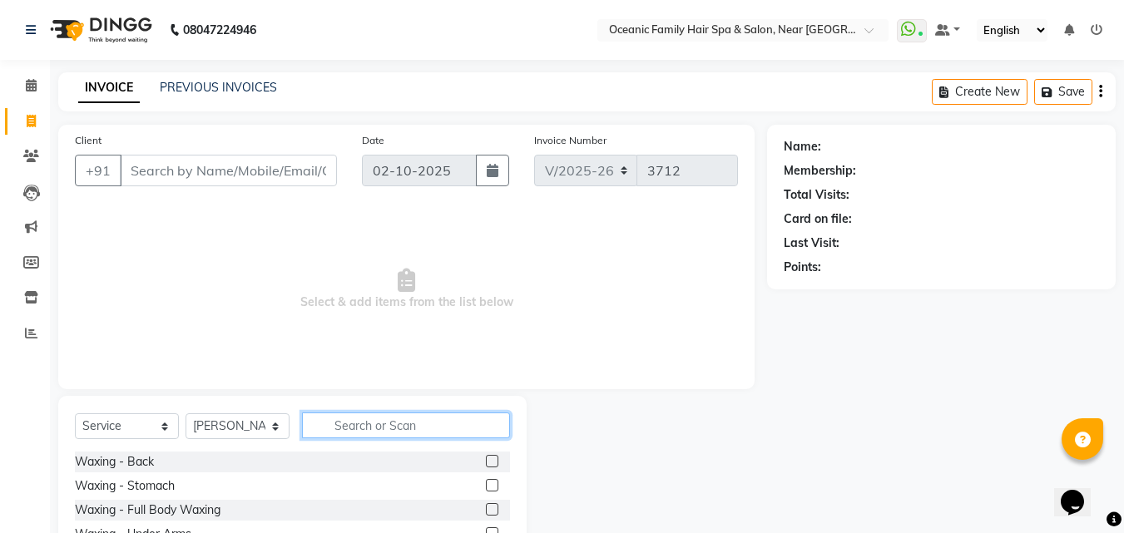
click at [389, 426] on input "text" at bounding box center [406, 426] width 208 height 26
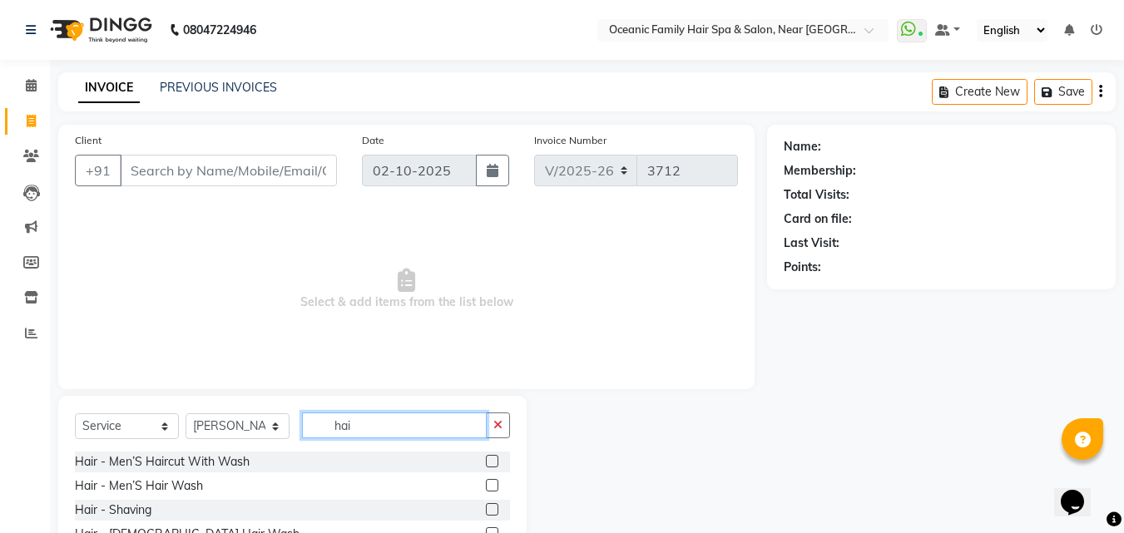
type input "hai"
click at [486, 459] on label at bounding box center [492, 461] width 12 height 12
click at [486, 459] on input "checkbox" at bounding box center [491, 462] width 11 height 11
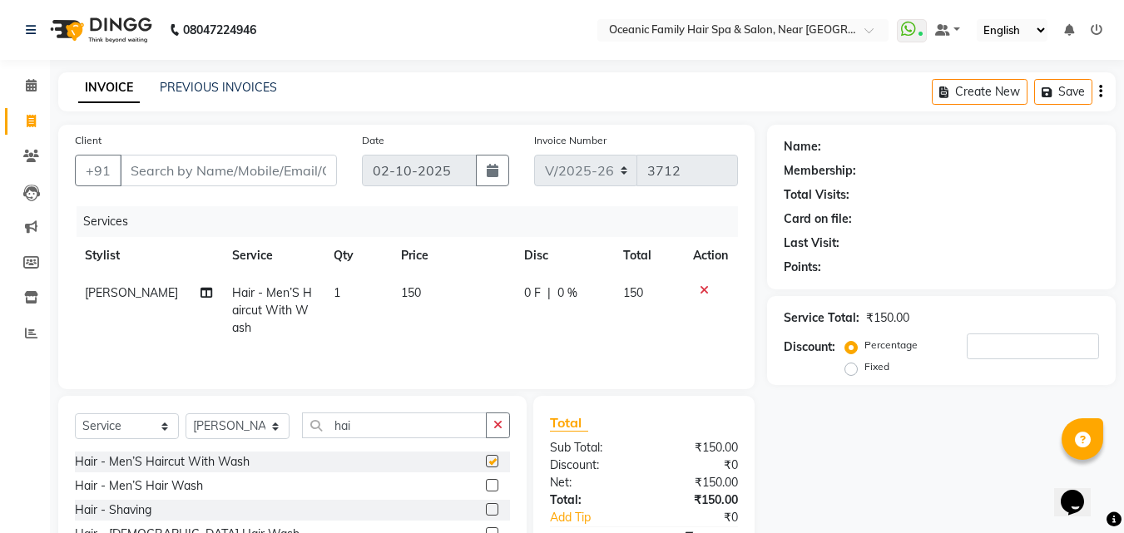
checkbox input "false"
click at [206, 167] on input "Client" at bounding box center [228, 171] width 217 height 32
type input "8"
type input "0"
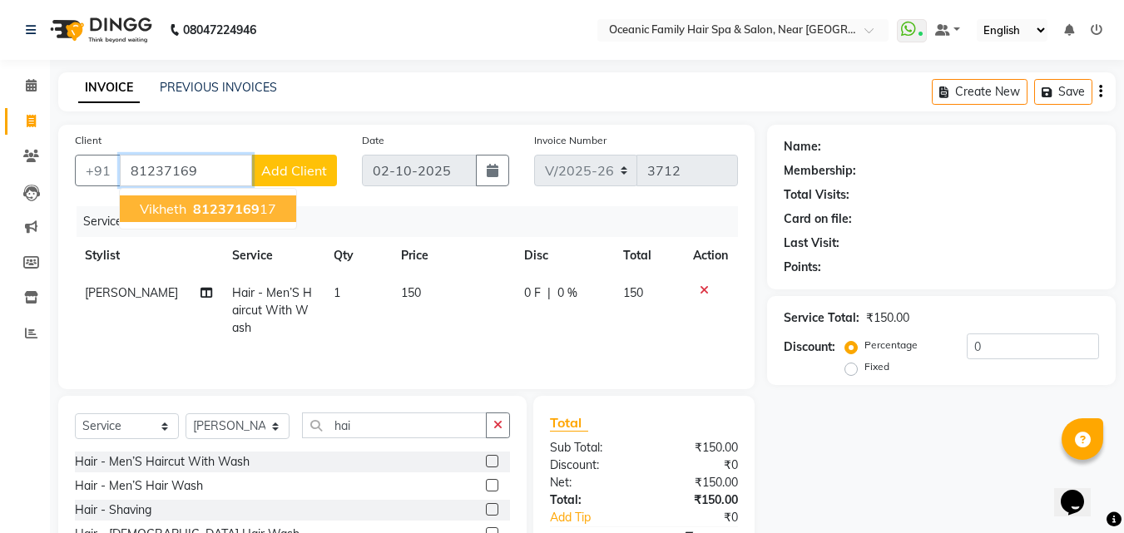
click at [245, 209] on span "81237169" at bounding box center [226, 209] width 67 height 17
type input "8123716917"
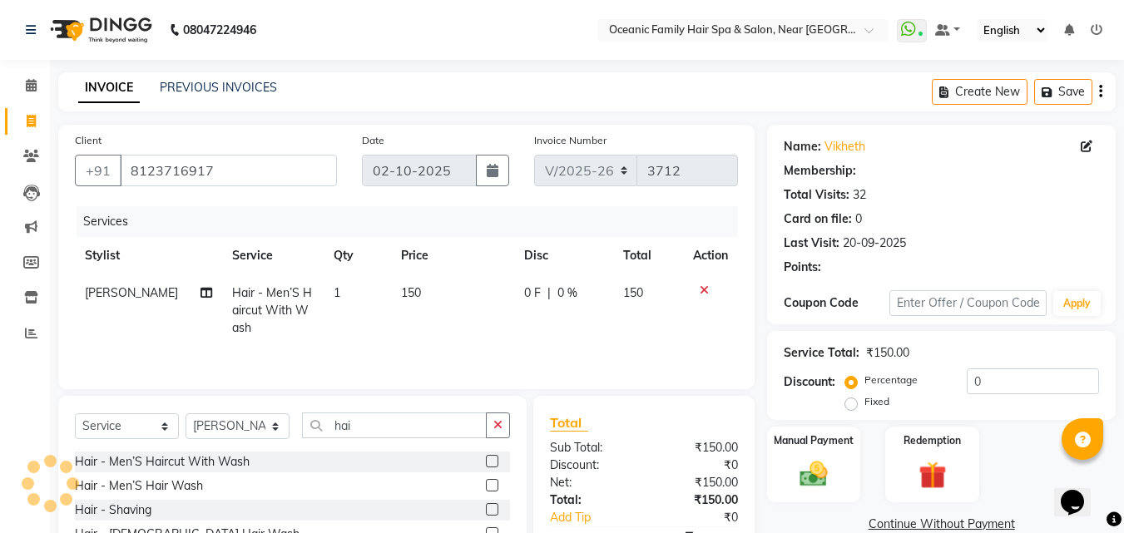
select select "1: Object"
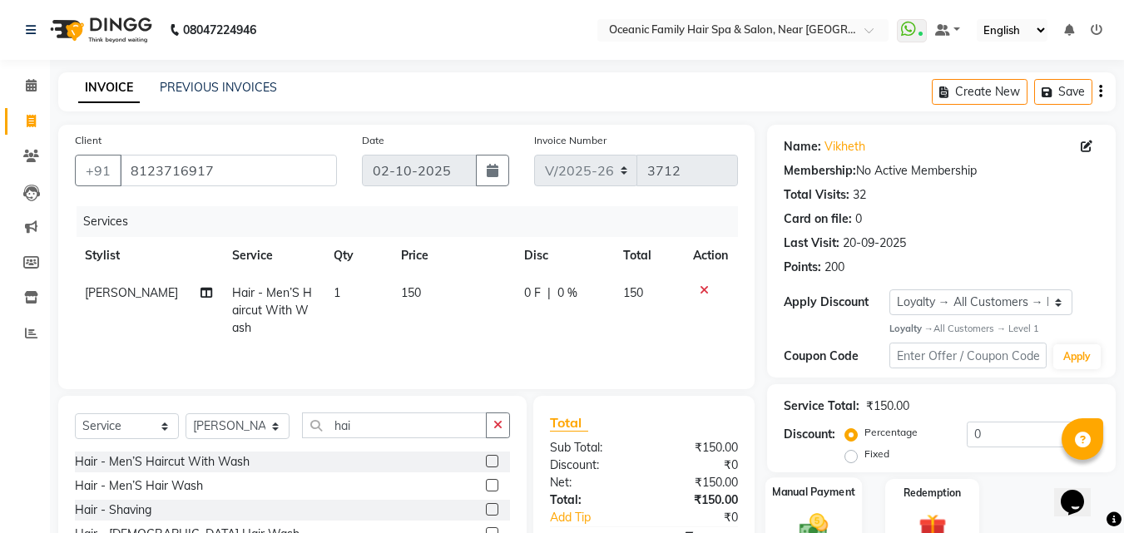
scroll to position [107, 0]
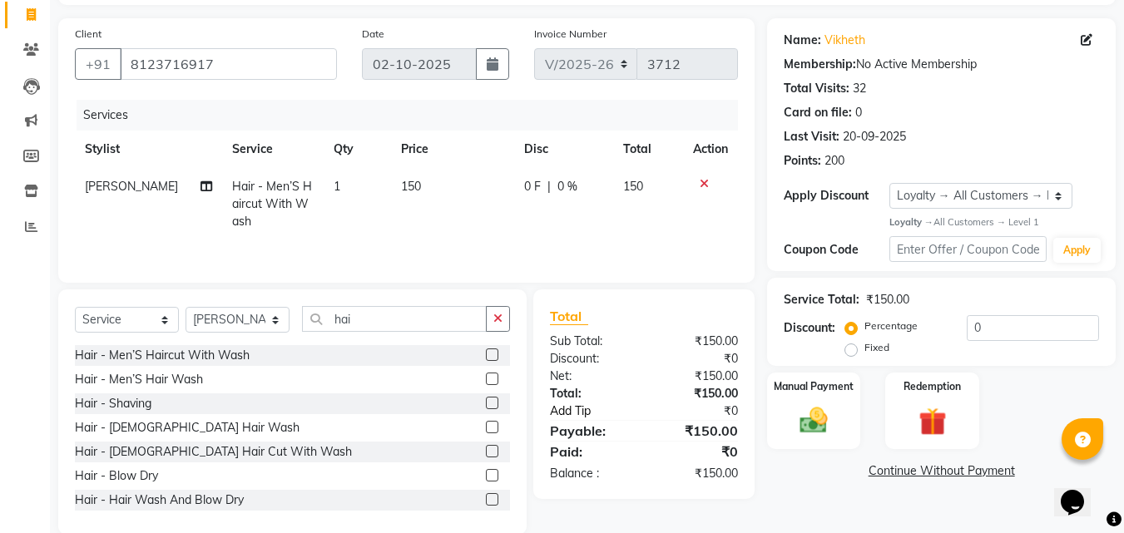
click at [566, 413] on link "Add Tip" at bounding box center [600, 411] width 124 height 17
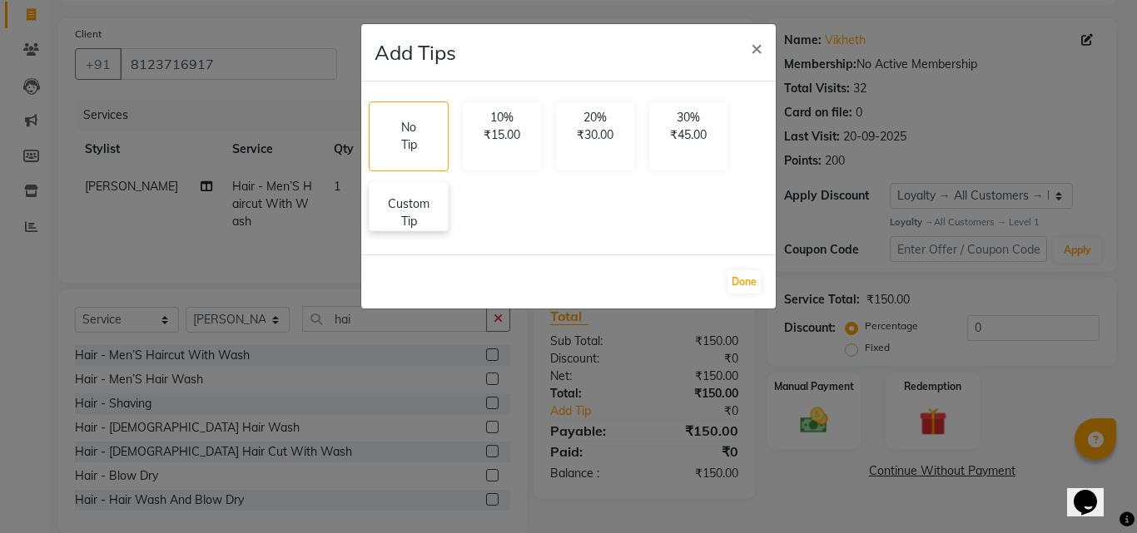
click at [406, 207] on p "Custom Tip" at bounding box center [408, 213] width 58 height 35
select select "23948"
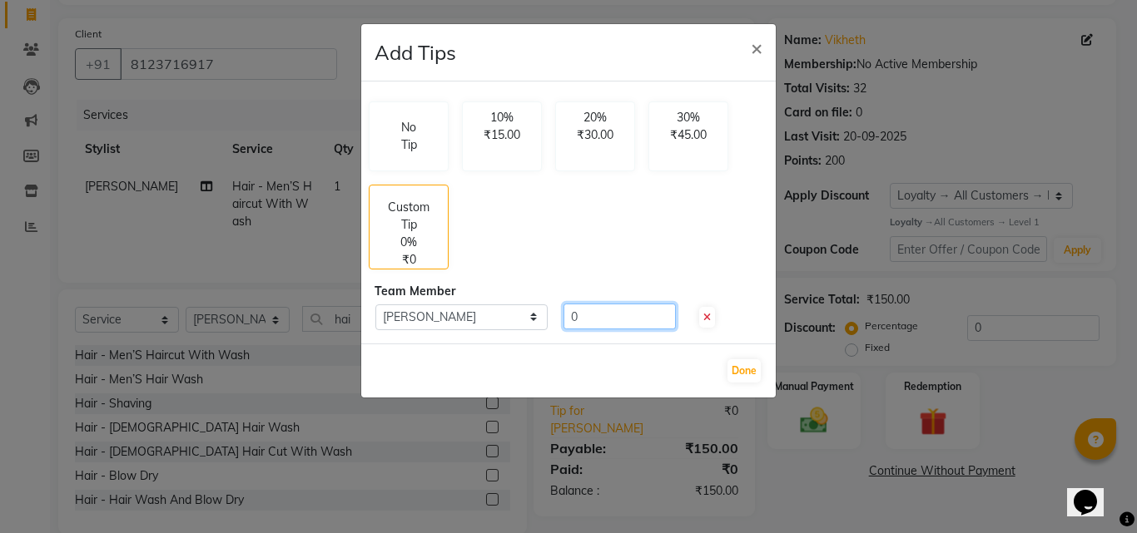
click at [612, 316] on input "0" at bounding box center [619, 317] width 112 height 26
type input "50"
click at [736, 371] on button "Done" at bounding box center [743, 370] width 33 height 23
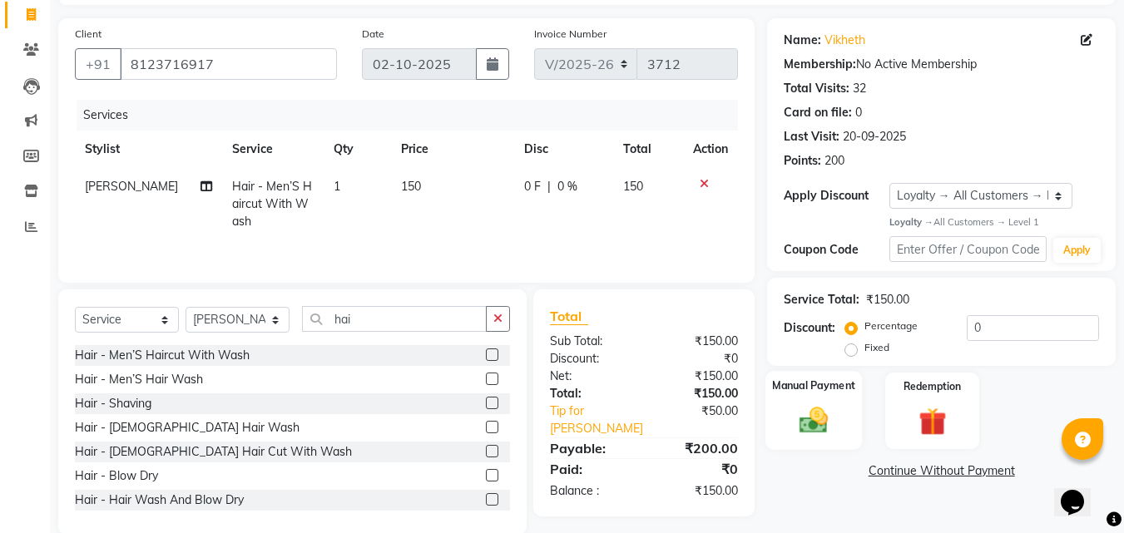
click at [838, 425] on div "Manual Payment" at bounding box center [814, 410] width 97 height 79
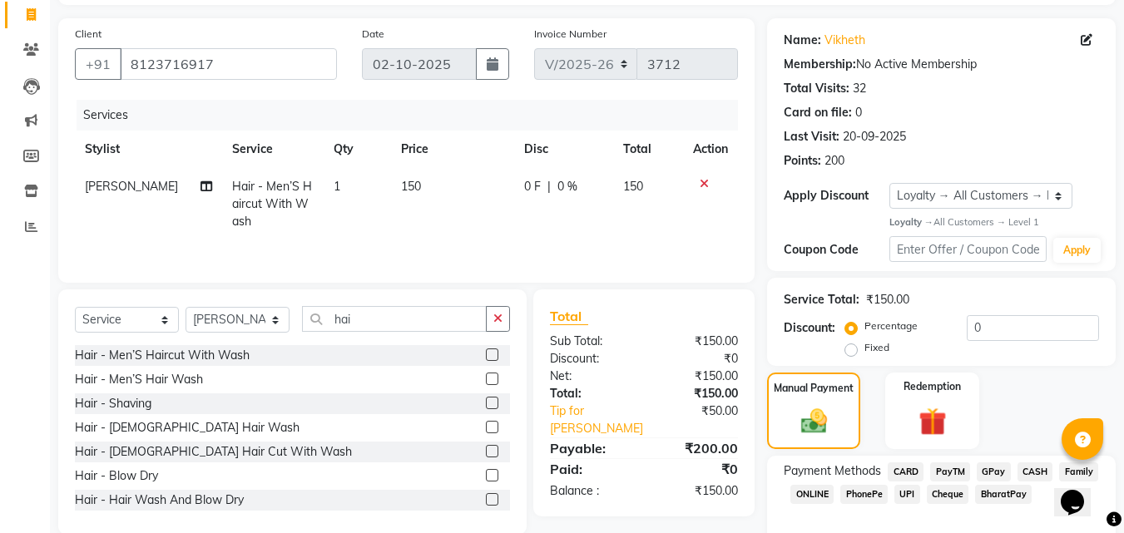
scroll to position [176, 0]
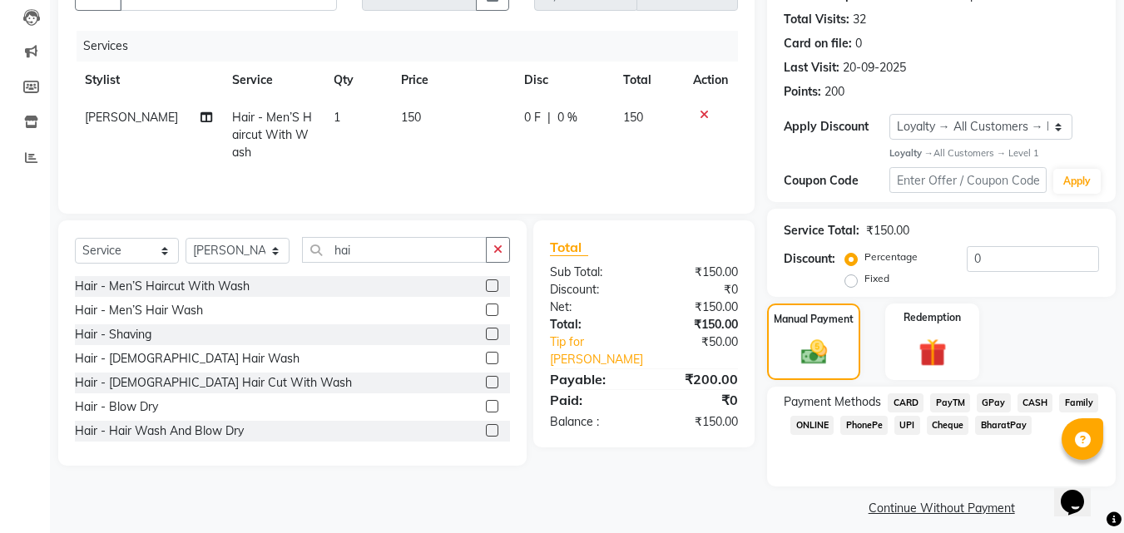
click at [945, 404] on span "PayTM" at bounding box center [950, 403] width 40 height 19
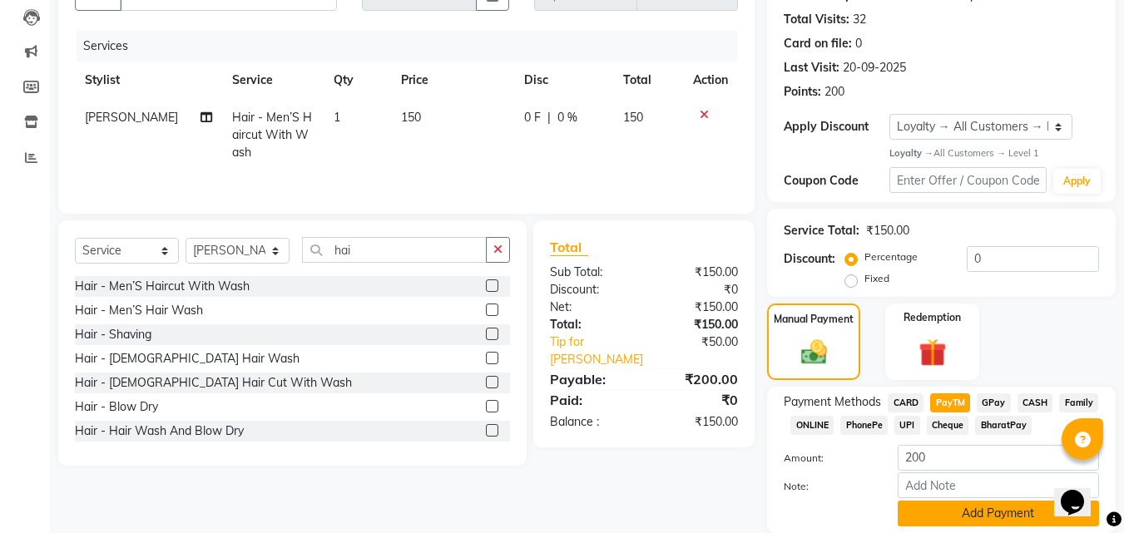
scroll to position [235, 0]
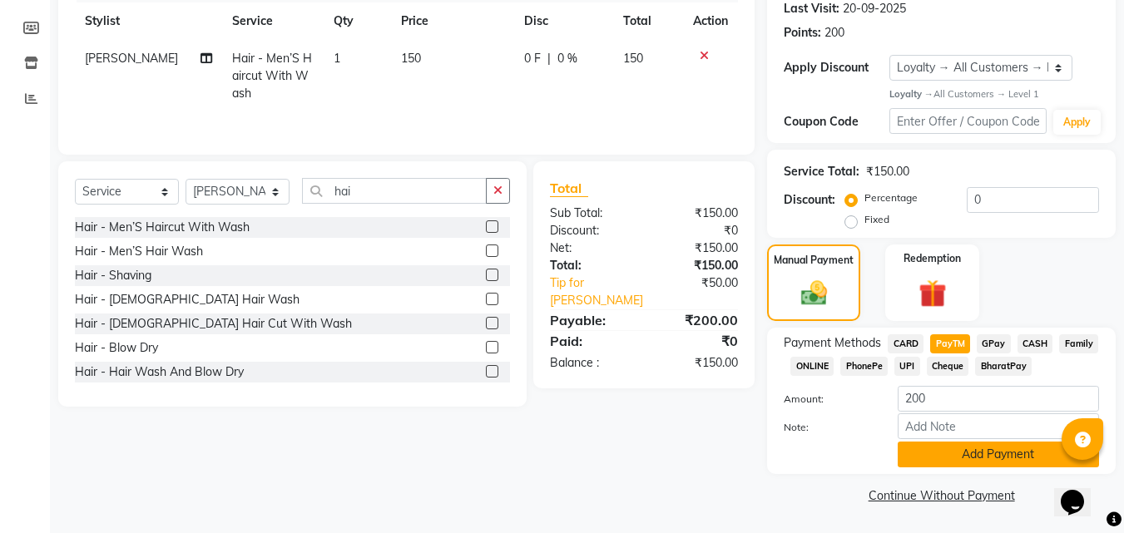
click at [971, 454] on button "Add Payment" at bounding box center [998, 455] width 201 height 26
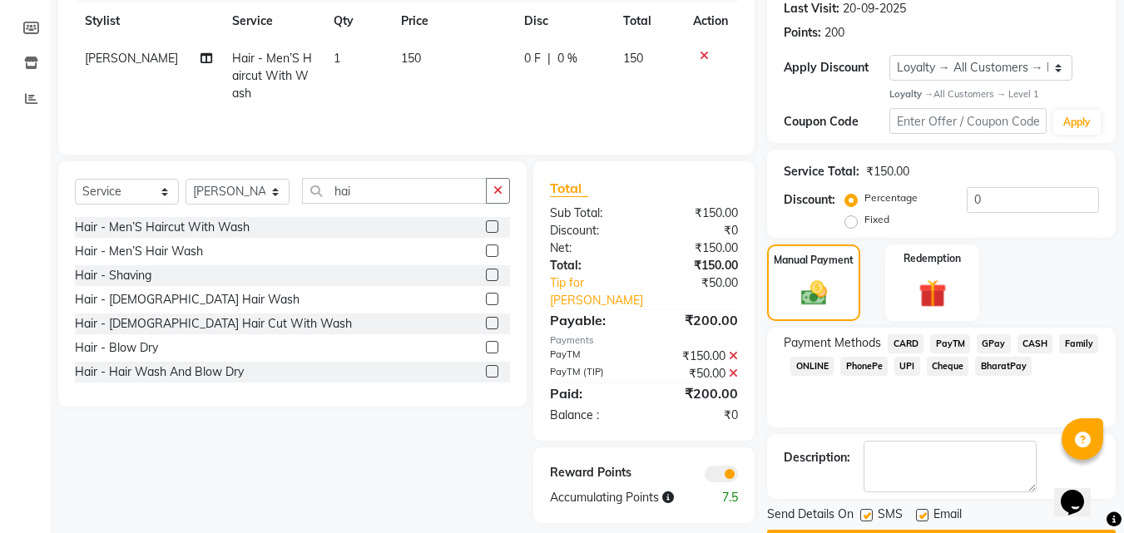
drag, startPoint x: 1136, startPoint y: 404, endPoint x: 45, endPoint y: 14, distance: 1158.3
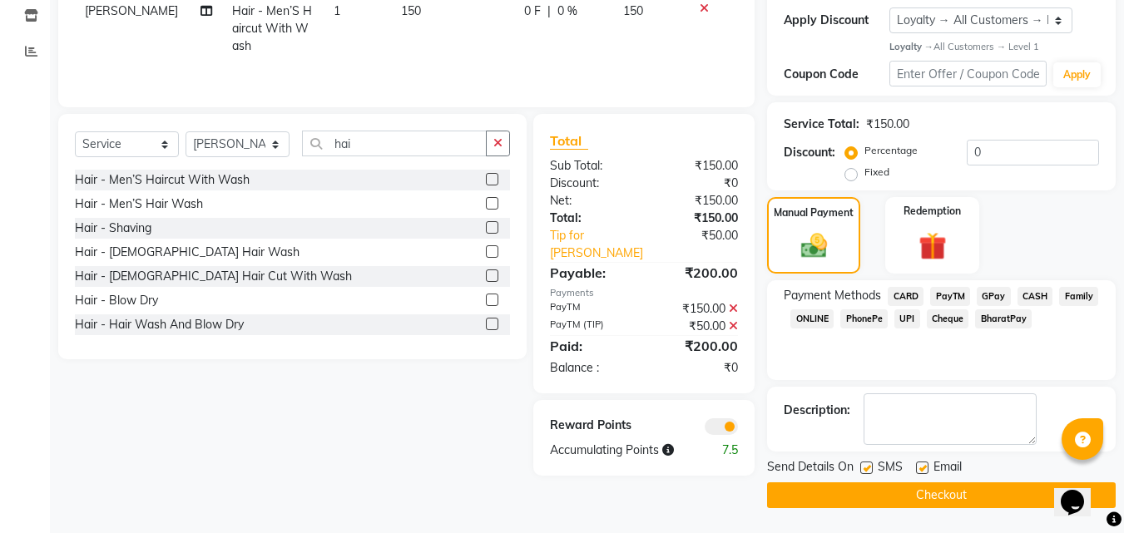
click at [939, 497] on button "Checkout" at bounding box center [941, 496] width 349 height 26
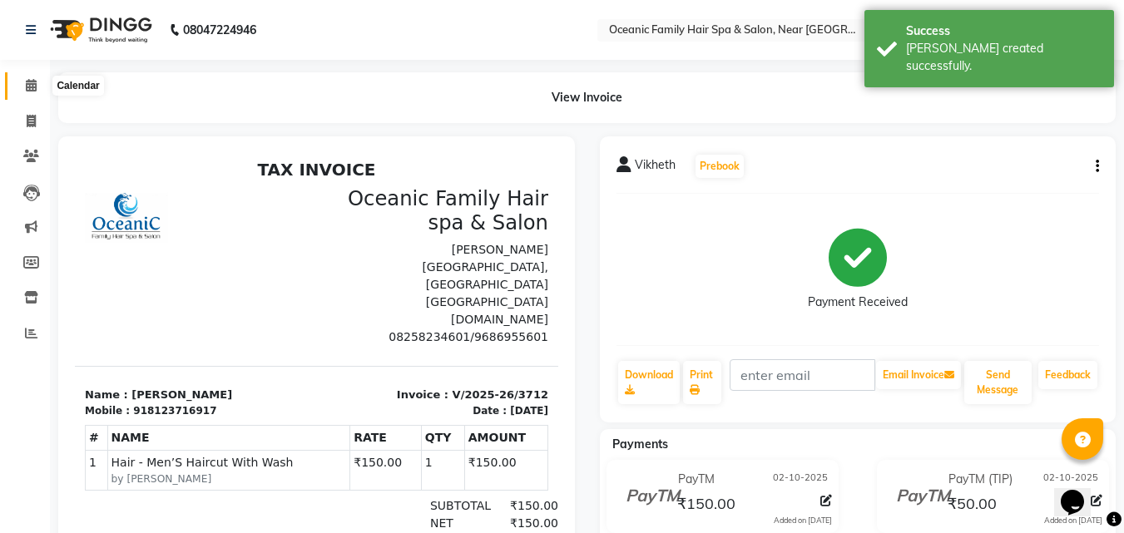
click at [36, 83] on icon at bounding box center [31, 85] width 11 height 12
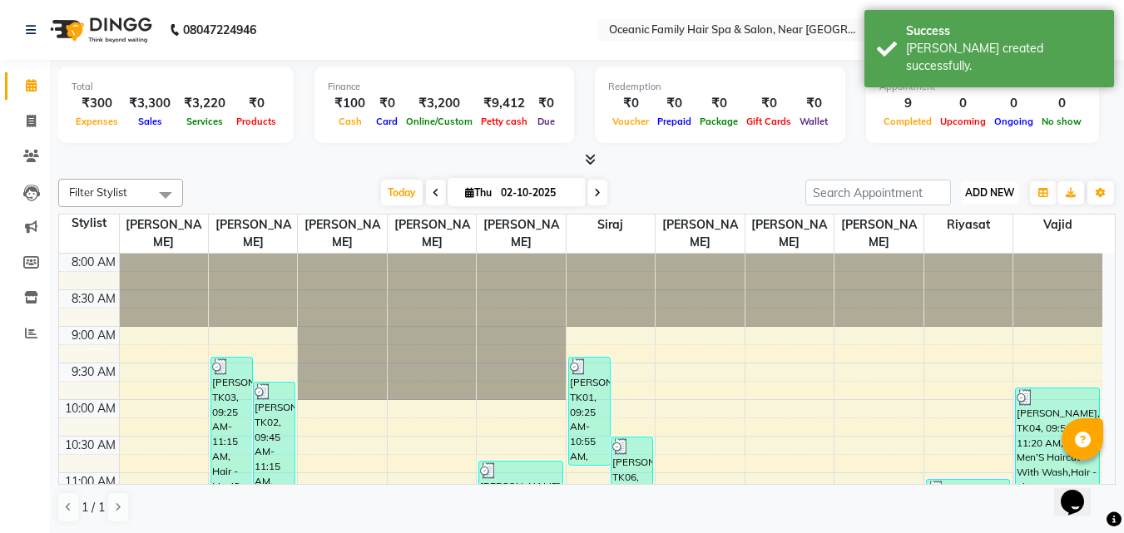
click at [986, 194] on span "ADD NEW" at bounding box center [989, 192] width 49 height 12
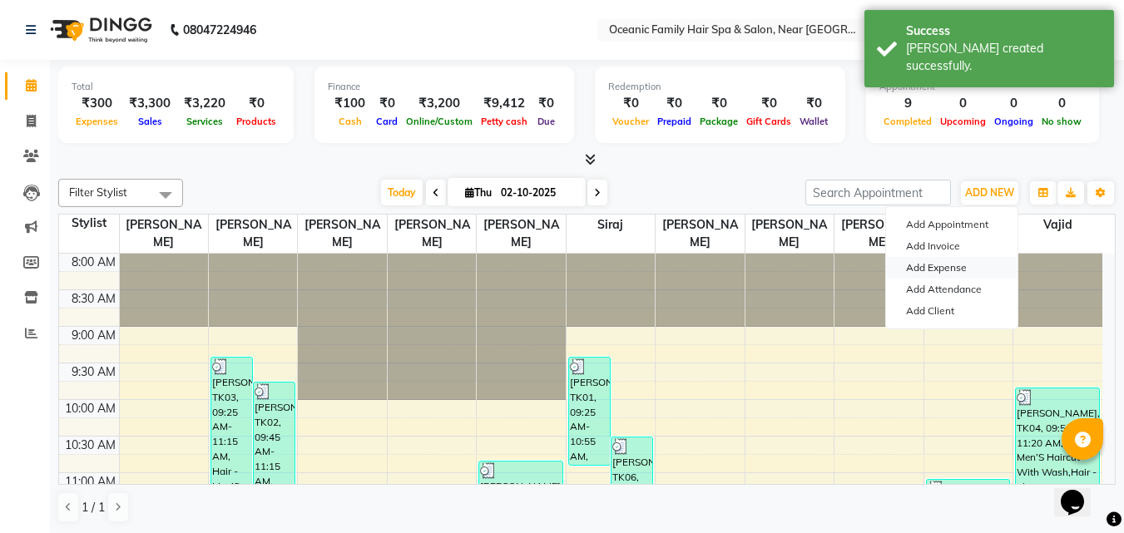
click at [923, 268] on link "Add Expense" at bounding box center [951, 268] width 131 height 22
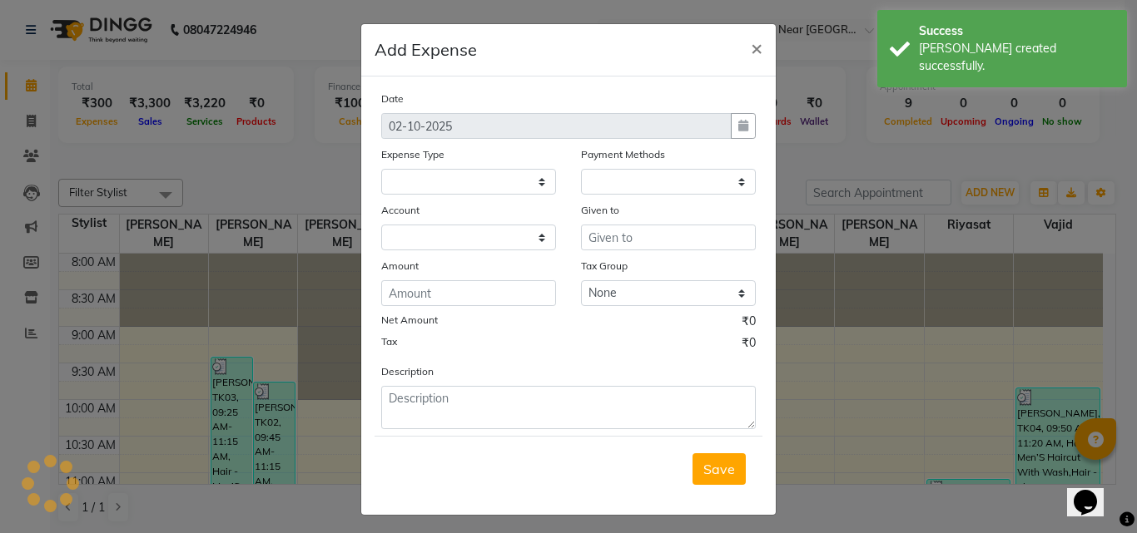
select select
select select "1"
select select "3172"
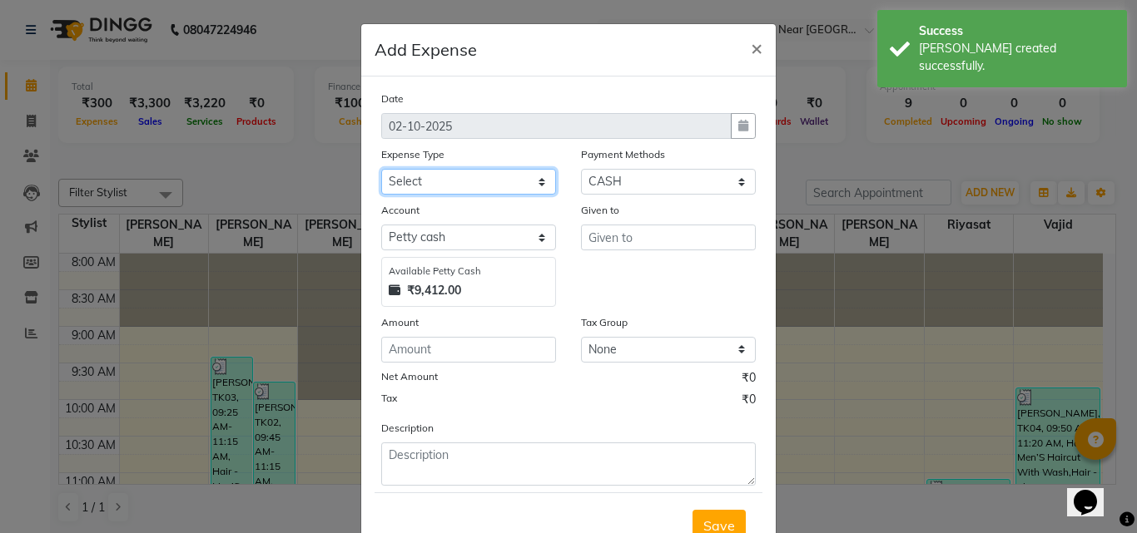
click at [463, 182] on select "Select [PERSON_NAME] [PERSON_NAME] [PERSON_NAME] Bank charges Cash transfer to …" at bounding box center [468, 182] width 175 height 26
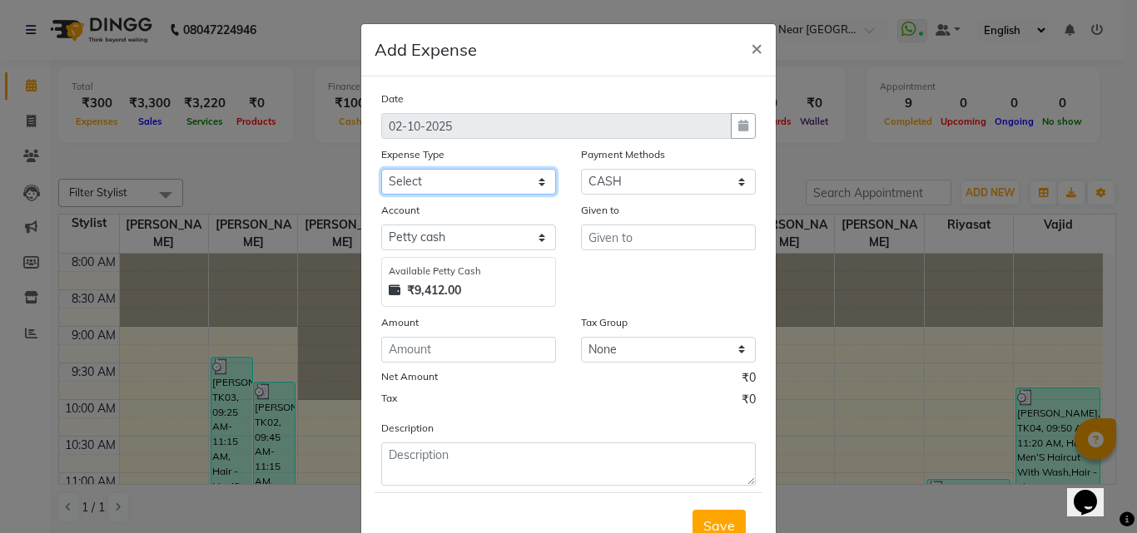
select select "5558"
click at [381, 169] on select "Select [PERSON_NAME] [PERSON_NAME] [PERSON_NAME] Bank charges Cash transfer to …" at bounding box center [468, 182] width 175 height 26
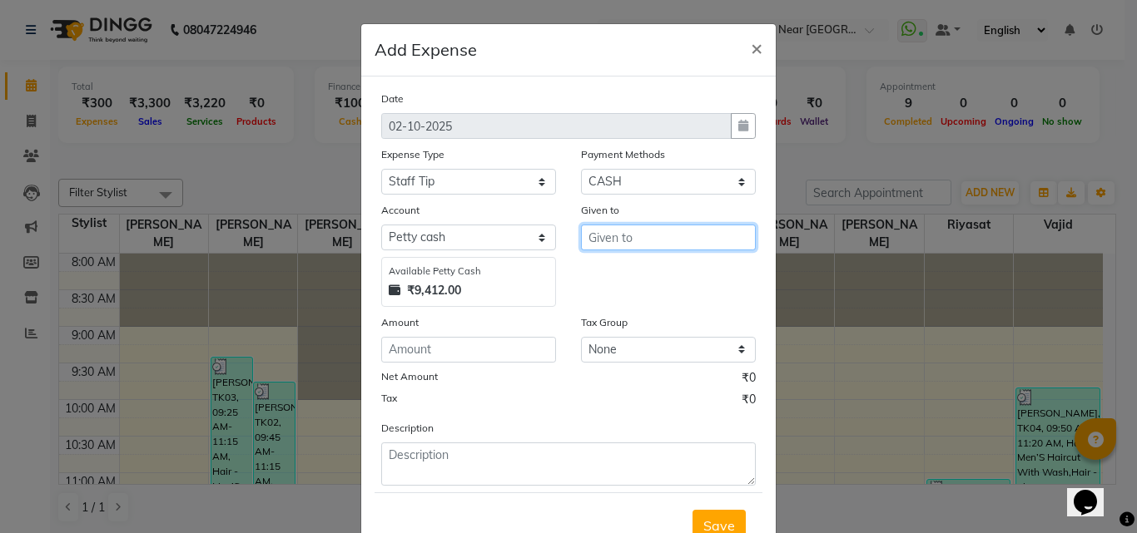
drag, startPoint x: 597, startPoint y: 247, endPoint x: 627, endPoint y: 227, distance: 35.3
click at [602, 244] on input "text" at bounding box center [668, 238] width 175 height 26
drag, startPoint x: 657, startPoint y: 295, endPoint x: 548, endPoint y: 332, distance: 115.0
click at [657, 295] on ngb-highlight "Ar un Thakur" at bounding box center [640, 299] width 77 height 17
type input "[PERSON_NAME]"
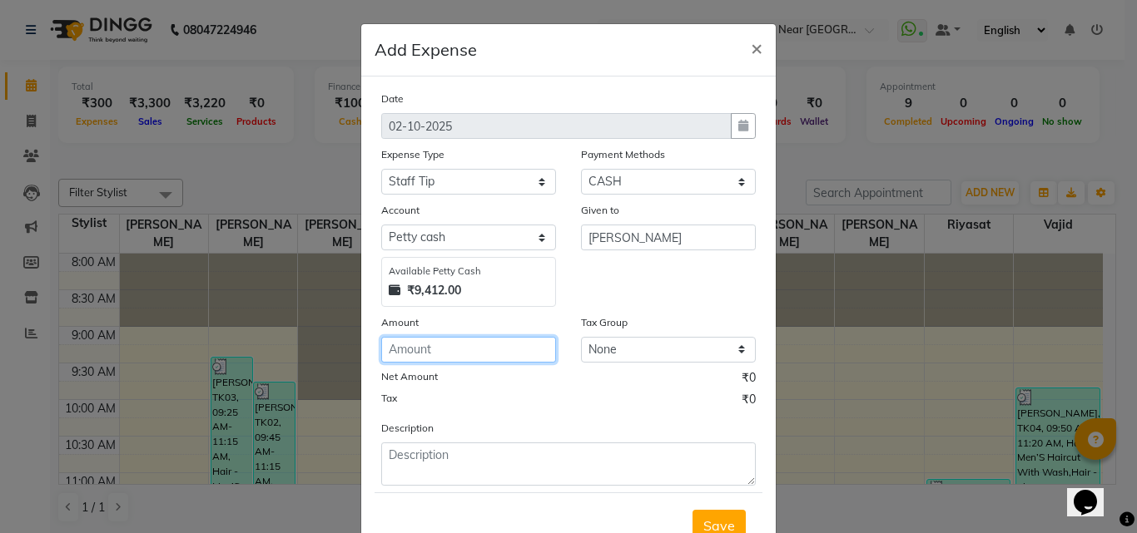
click at [407, 350] on input "number" at bounding box center [468, 350] width 175 height 26
type input "50"
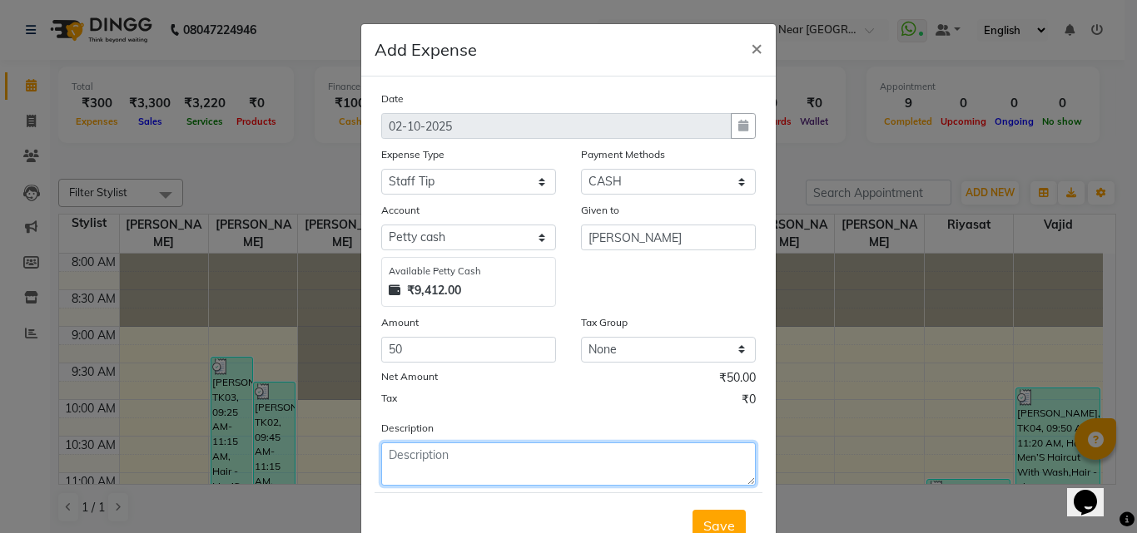
drag, startPoint x: 439, startPoint y: 454, endPoint x: 424, endPoint y: 437, distance: 22.5
click at [439, 454] on textarea at bounding box center [568, 464] width 374 height 43
type textarea "[PERSON_NAME]"
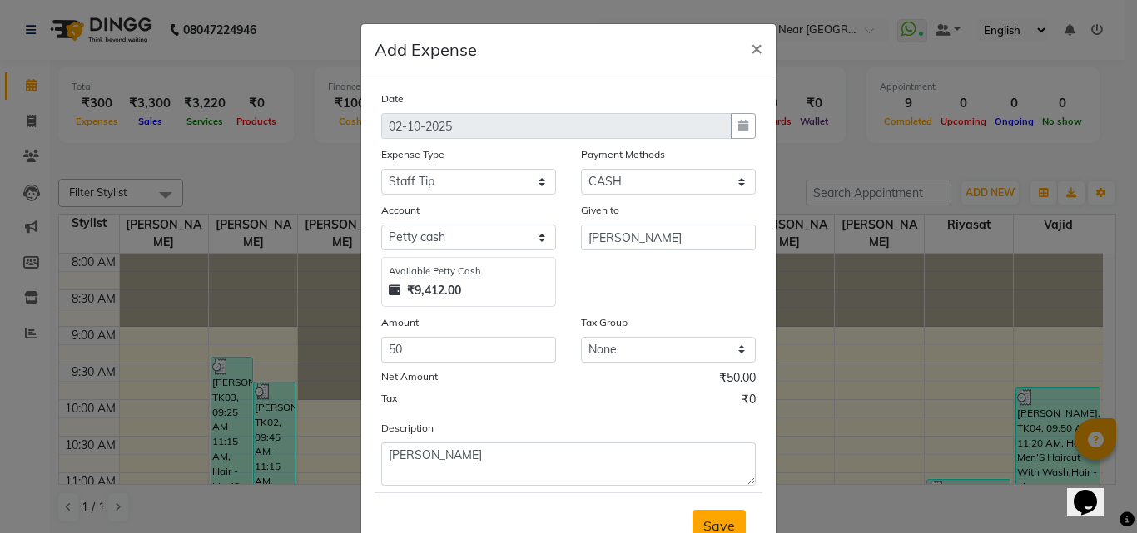
click at [710, 524] on span "Save" at bounding box center [719, 526] width 32 height 17
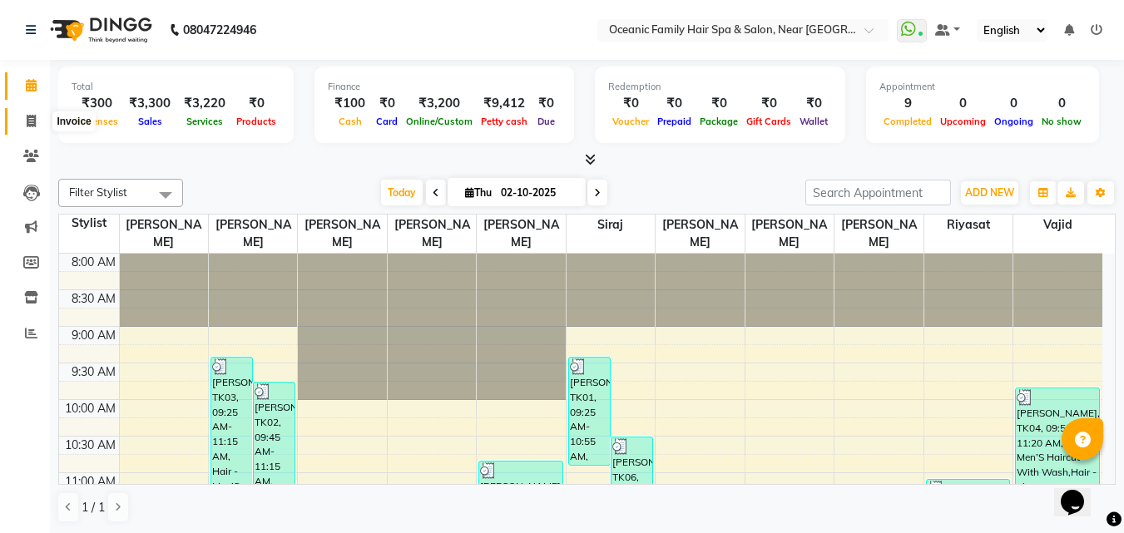
click at [34, 121] on icon at bounding box center [31, 121] width 9 height 12
select select "service"
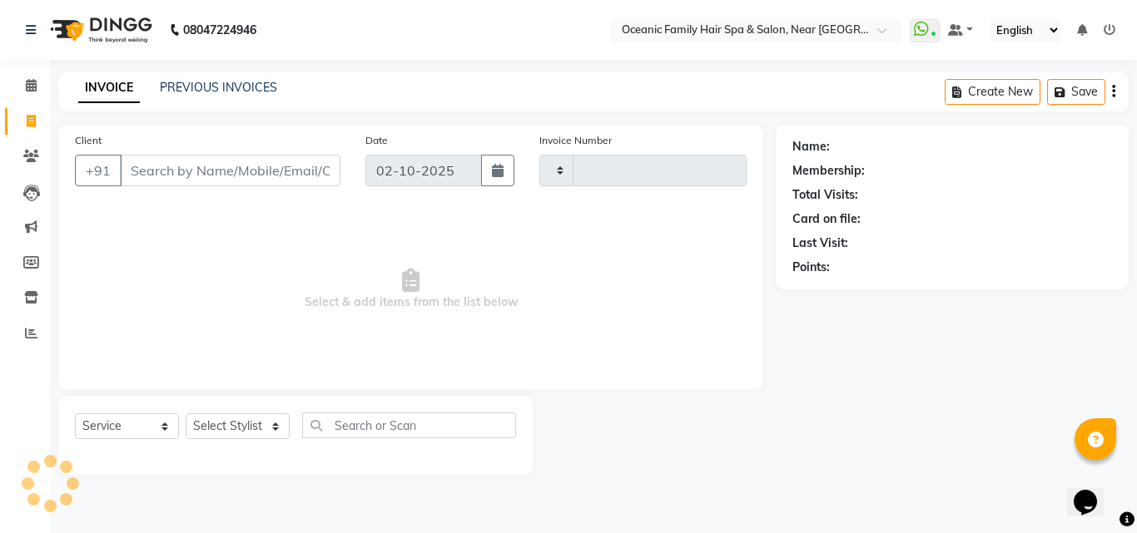
type input "3713"
select select "4366"
click at [229, 422] on select "Select Stylist [PERSON_NAME] [PERSON_NAME] [PERSON_NAME] Riyasat [PERSON_NAME] …" at bounding box center [238, 427] width 104 height 26
select select "23957"
click at [186, 414] on select "Select Stylist [PERSON_NAME] [PERSON_NAME] [PERSON_NAME] Riyasat [PERSON_NAME] …" at bounding box center [238, 427] width 104 height 26
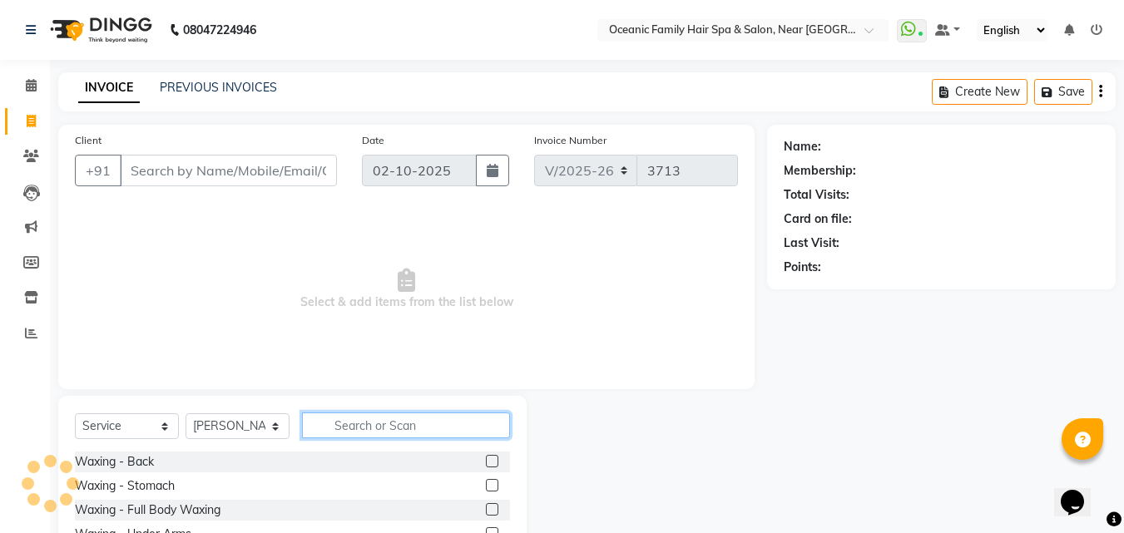
drag, startPoint x: 382, startPoint y: 425, endPoint x: 395, endPoint y: 421, distance: 13.9
click at [383, 425] on input "text" at bounding box center [406, 426] width 208 height 26
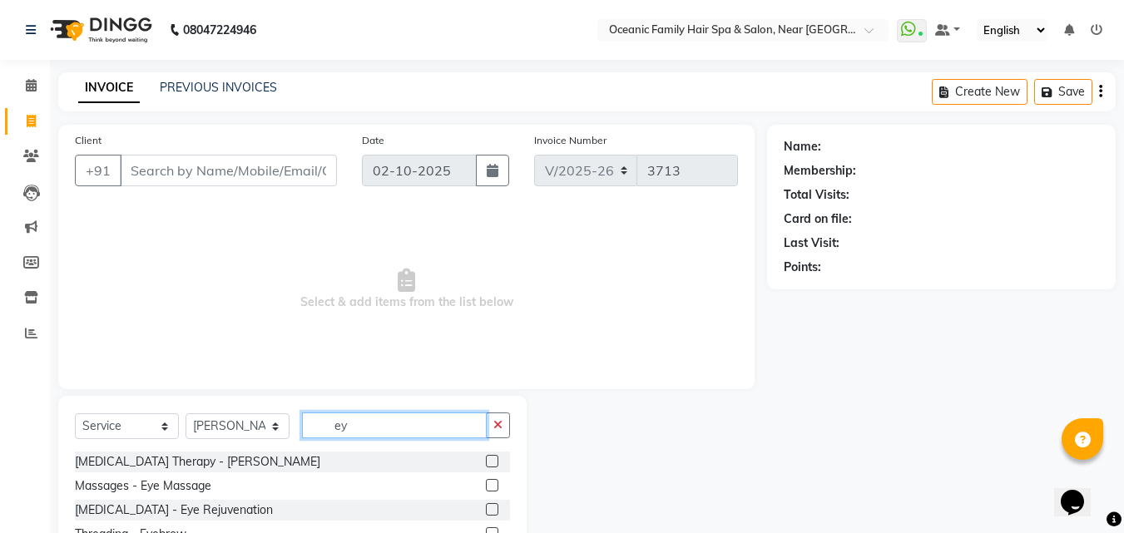
scroll to position [63, 0]
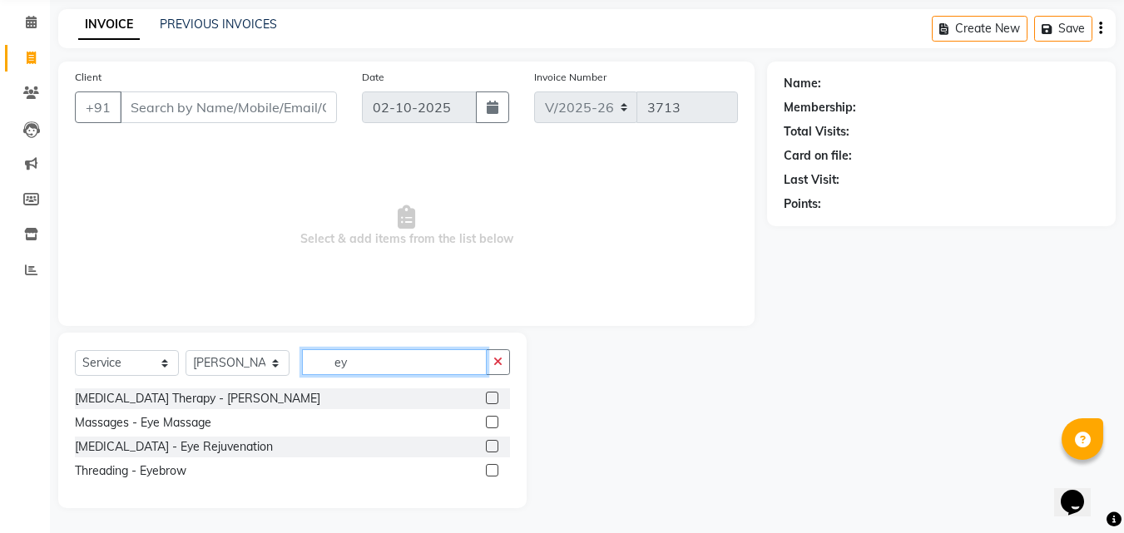
type input "ey"
click at [489, 469] on label at bounding box center [492, 470] width 12 height 12
click at [489, 469] on input "checkbox" at bounding box center [491, 471] width 11 height 11
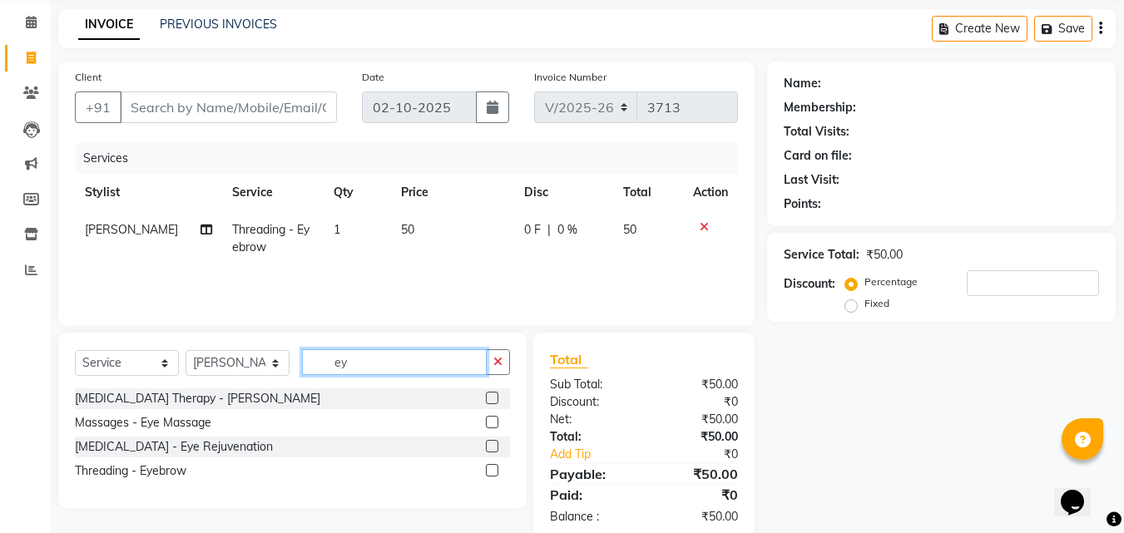
checkbox input "false"
click at [373, 366] on input "ey" at bounding box center [394, 362] width 185 height 26
type input "e"
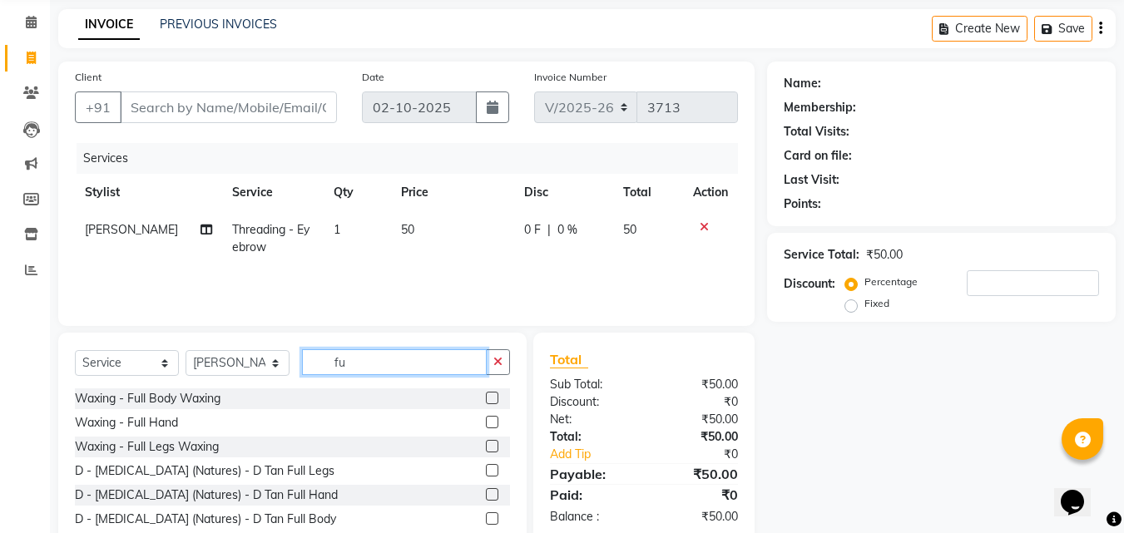
type input "fu"
click at [486, 421] on label at bounding box center [492, 422] width 12 height 12
click at [486, 421] on input "checkbox" at bounding box center [491, 423] width 11 height 11
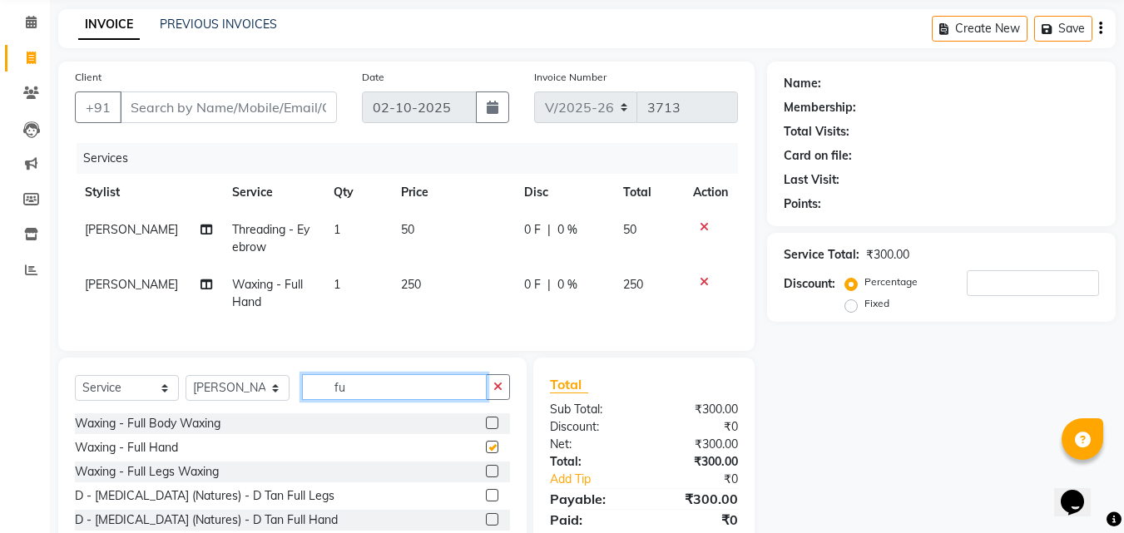
click at [386, 396] on input "fu" at bounding box center [394, 387] width 185 height 26
checkbox input "false"
type input "f"
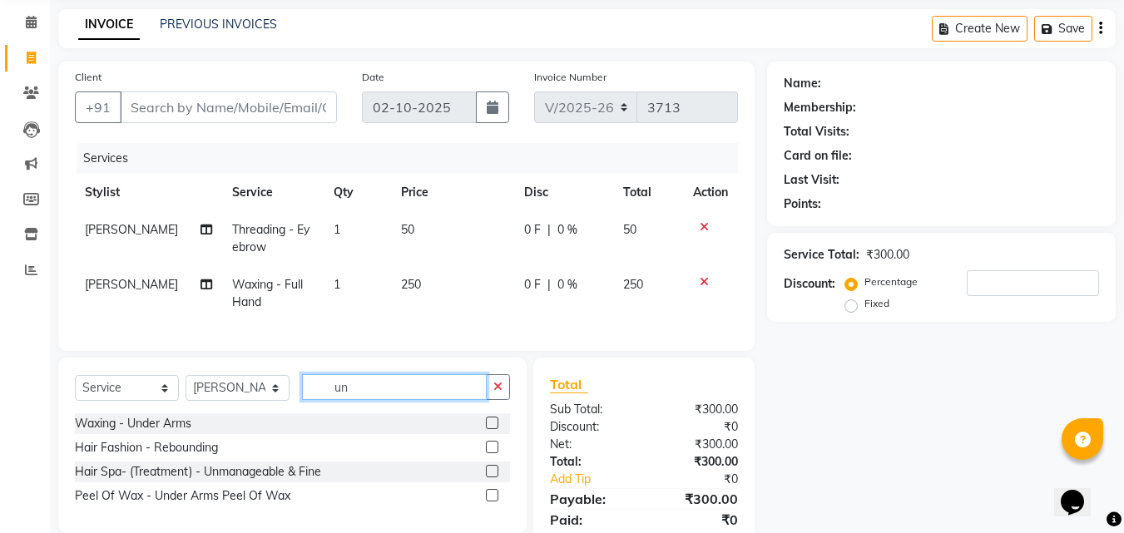
type input "u"
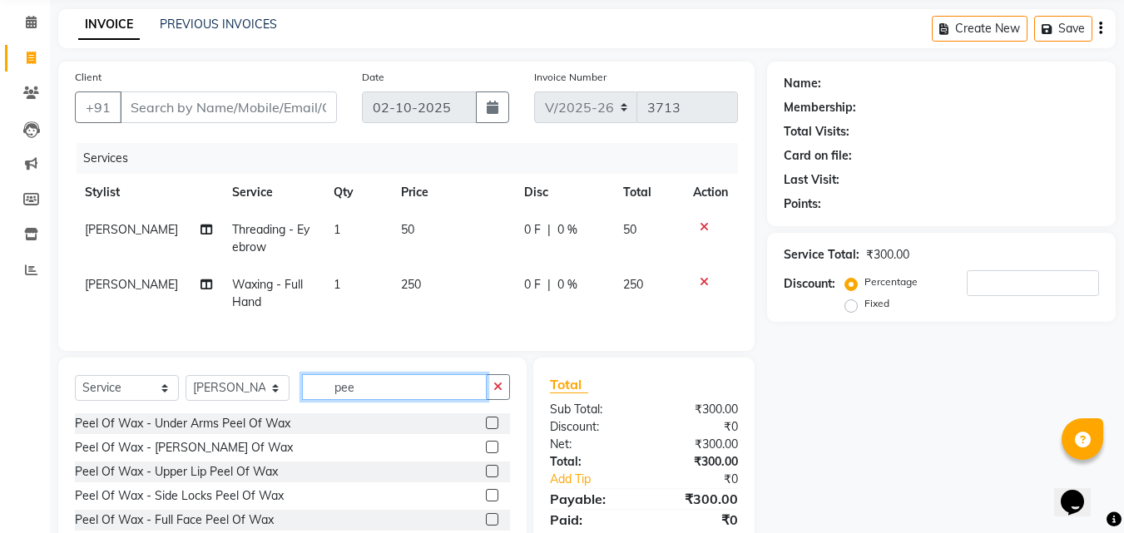
type input "pee"
click at [493, 429] on label at bounding box center [492, 423] width 12 height 12
click at [493, 429] on input "checkbox" at bounding box center [491, 424] width 11 height 11
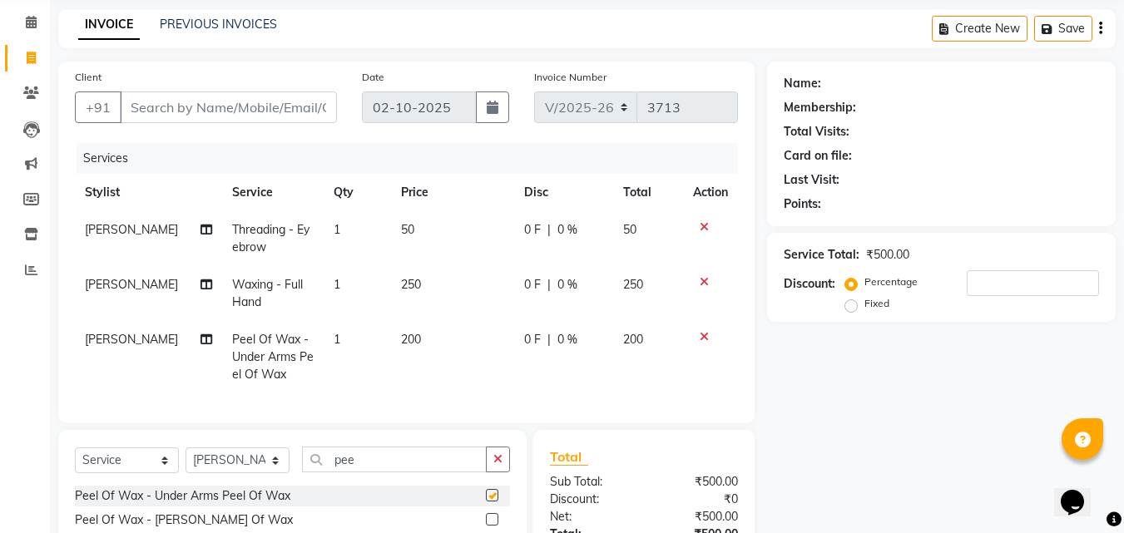
checkbox input "false"
click at [406, 473] on input "pee" at bounding box center [394, 460] width 185 height 26
type input "p"
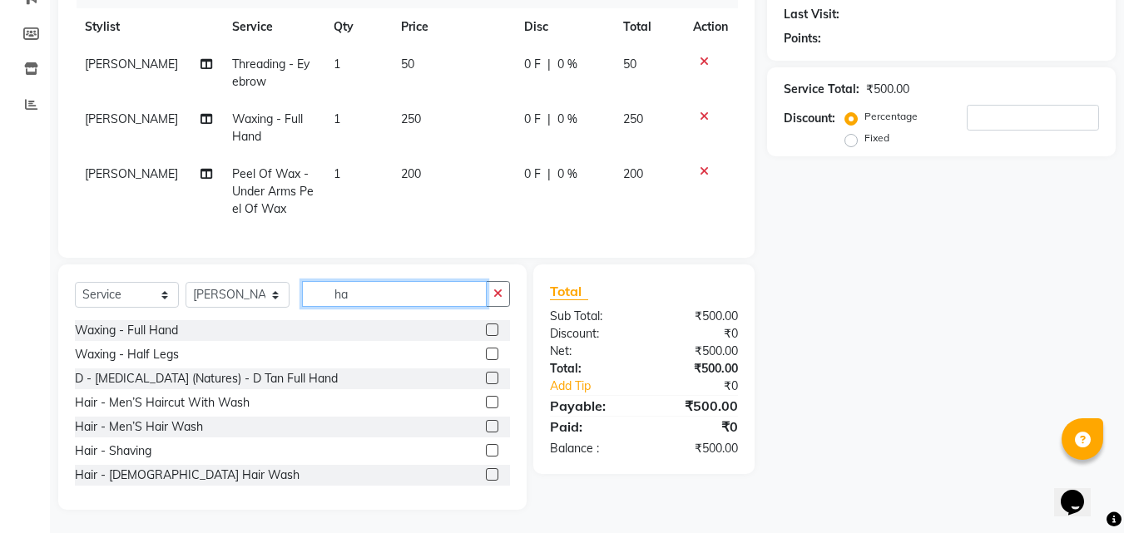
scroll to position [230, 0]
type input "ha"
click at [486, 359] on label at bounding box center [492, 353] width 12 height 12
click at [486, 359] on input "checkbox" at bounding box center [491, 354] width 11 height 11
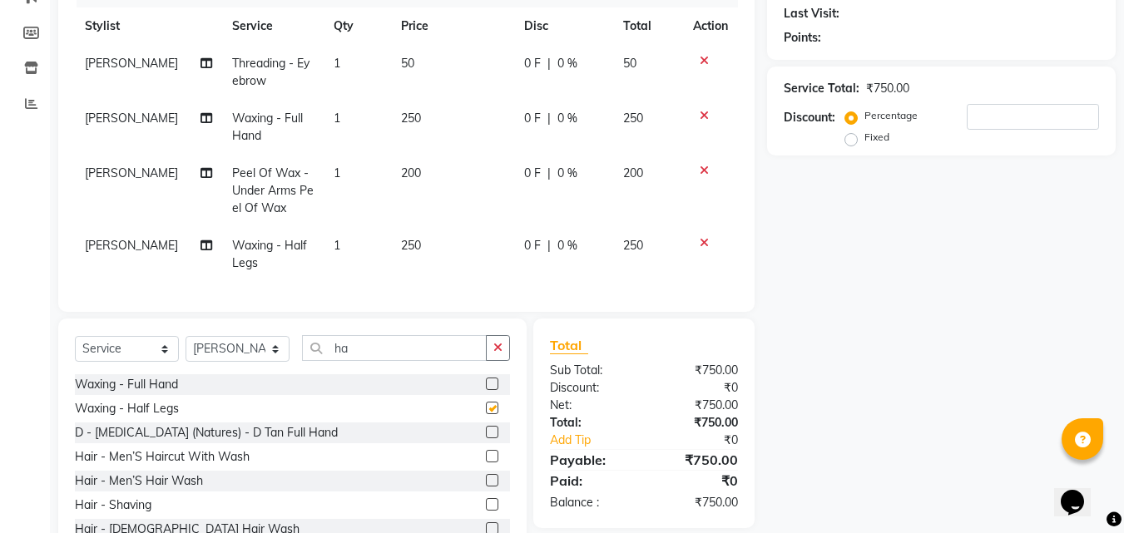
checkbox input "false"
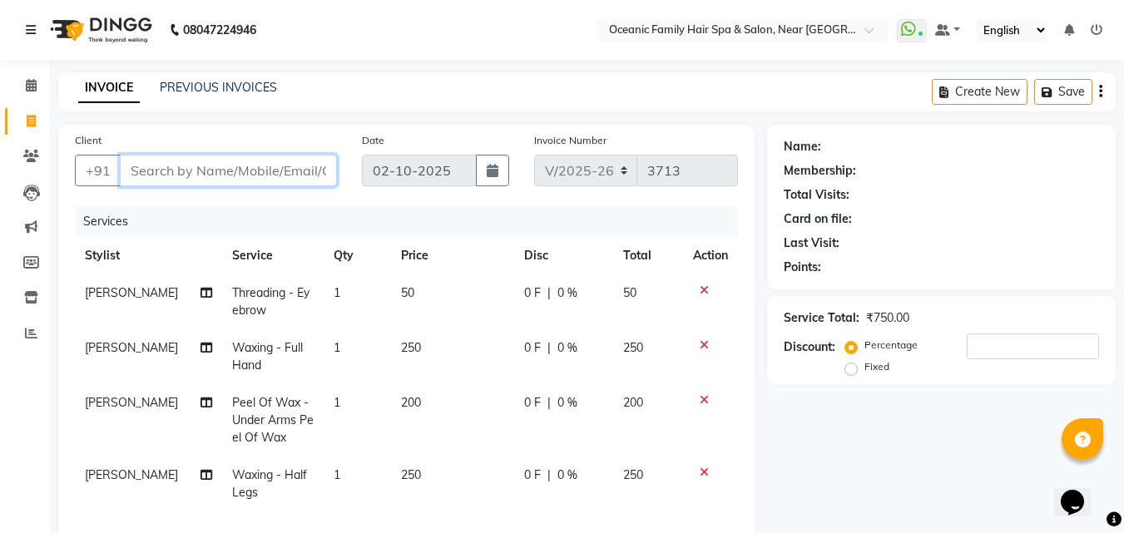
click at [157, 170] on input "Client" at bounding box center [228, 171] width 217 height 32
click at [176, 178] on input "Client" at bounding box center [228, 171] width 217 height 32
type input "8"
type input "0"
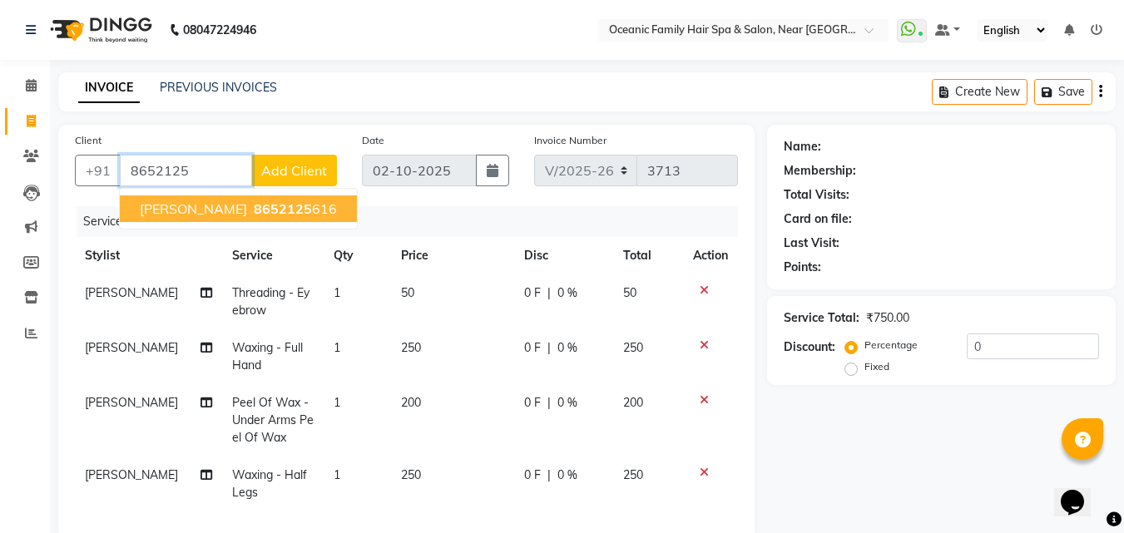
click at [254, 205] on span "8652125" at bounding box center [283, 209] width 58 height 17
type input "8652125616"
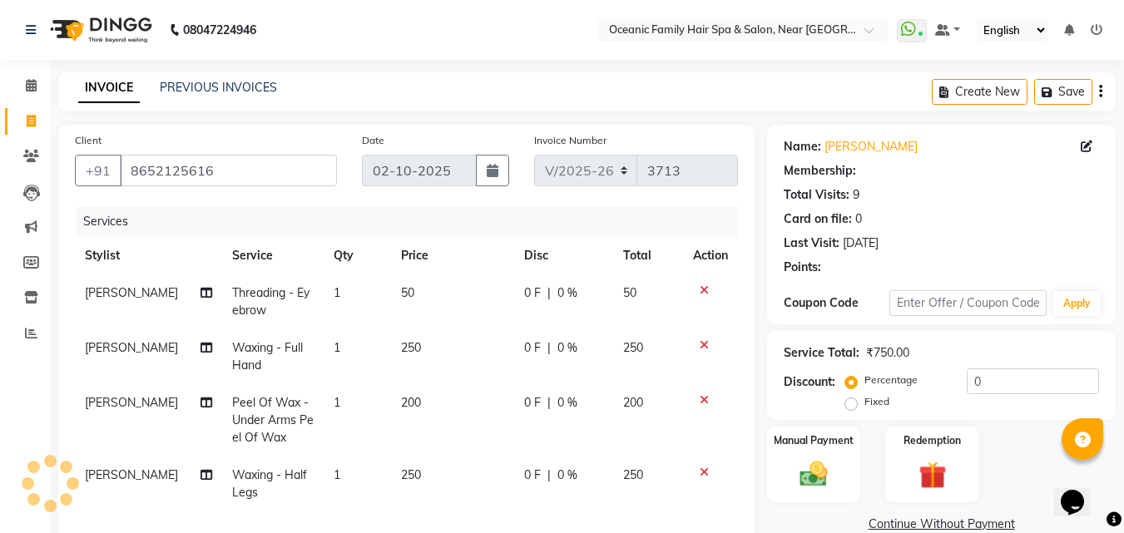
select select "1: Object"
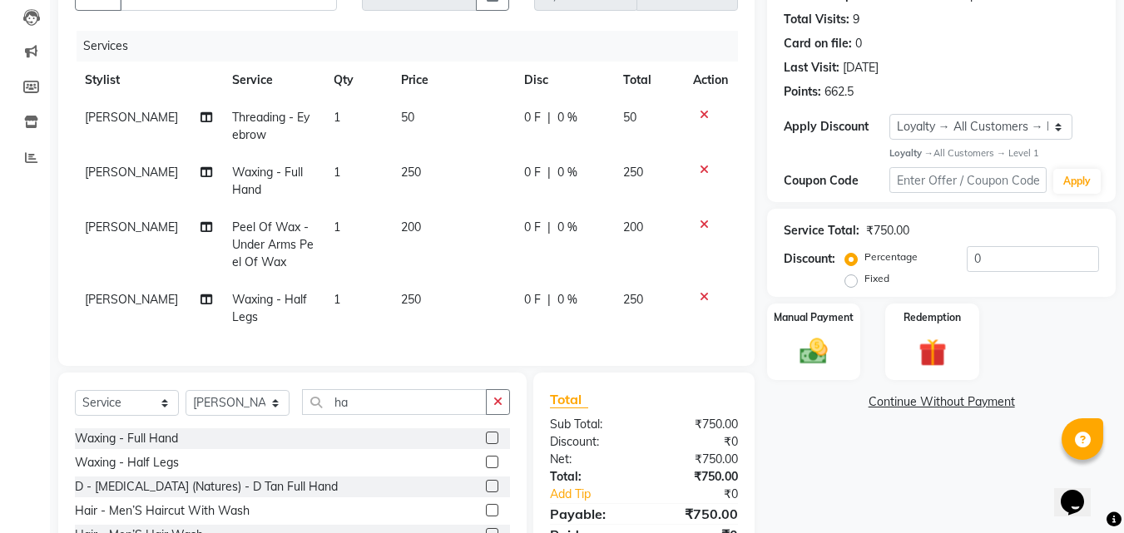
scroll to position [136, 0]
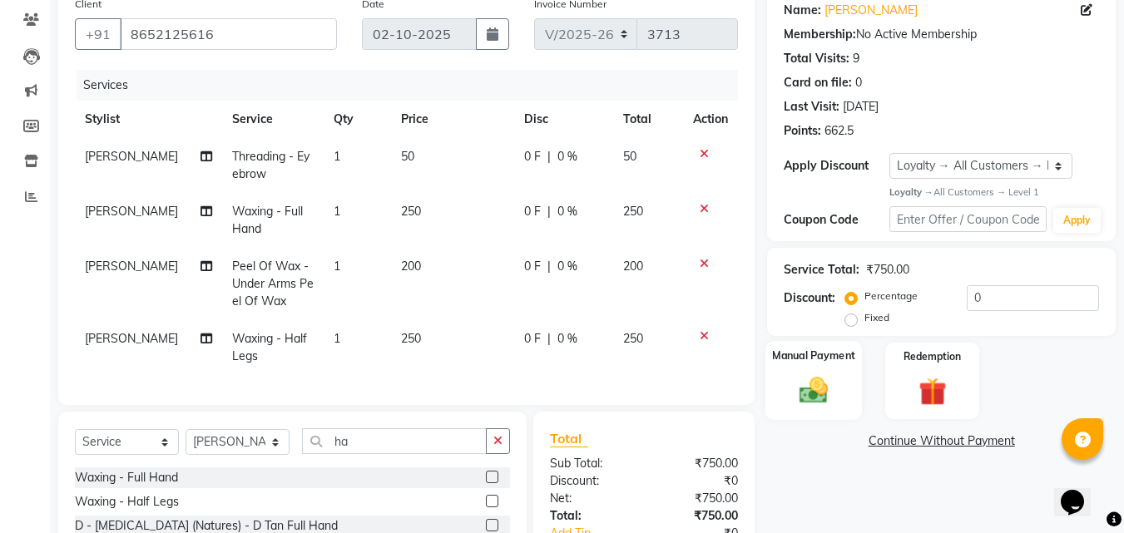
click at [824, 392] on img at bounding box center [814, 390] width 47 height 33
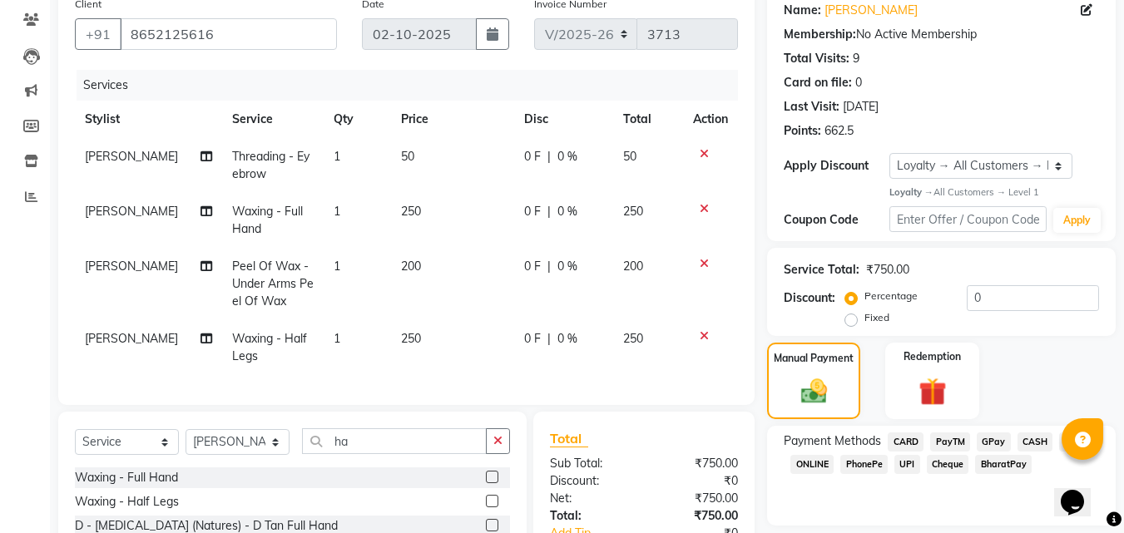
click at [947, 438] on span "PayTM" at bounding box center [950, 442] width 40 height 19
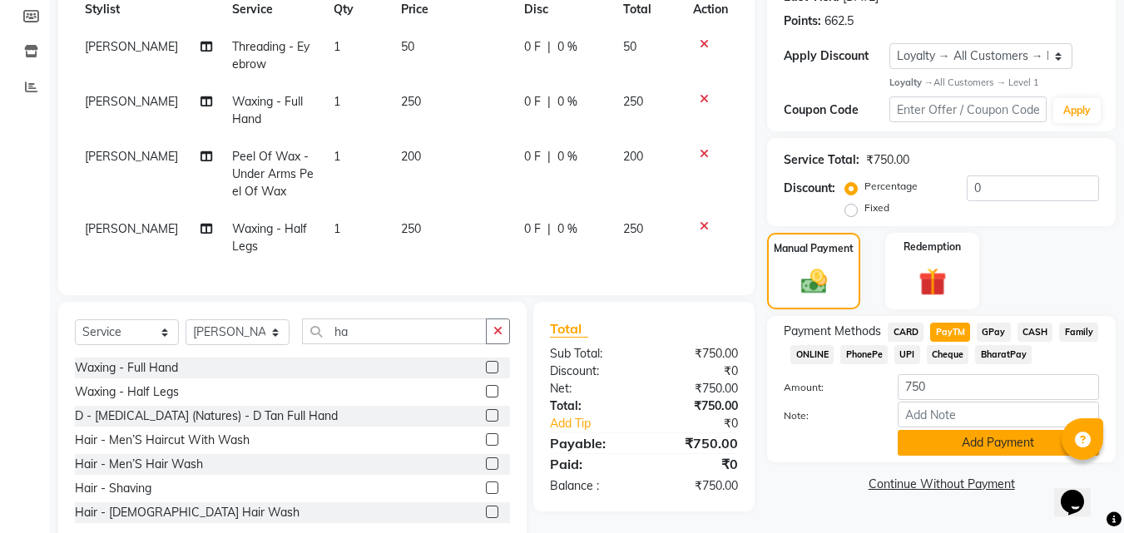
click at [955, 444] on button "Add Payment" at bounding box center [998, 443] width 201 height 26
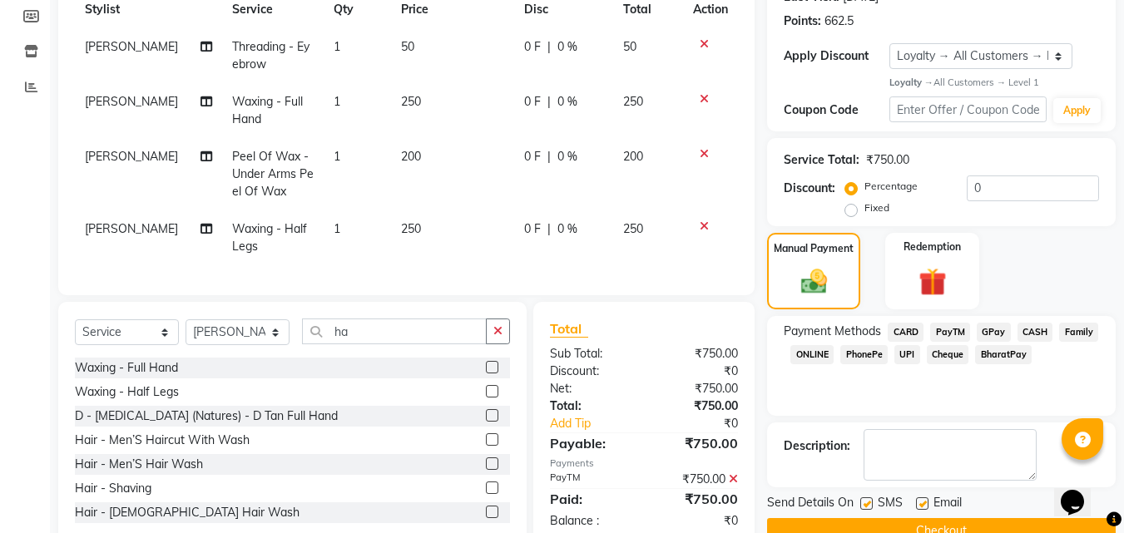
scroll to position [379, 0]
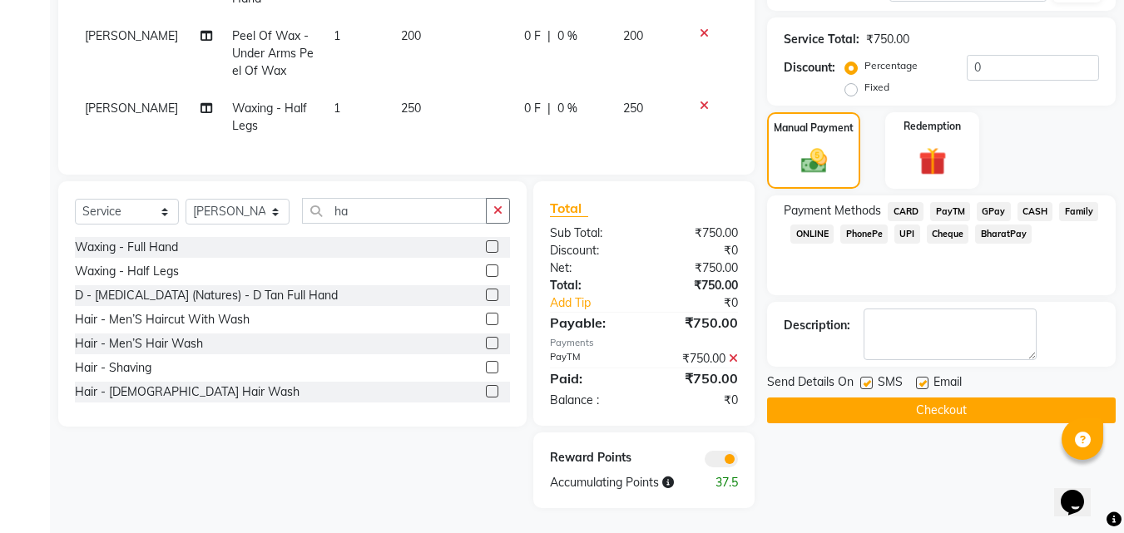
click at [965, 407] on button "Checkout" at bounding box center [941, 411] width 349 height 26
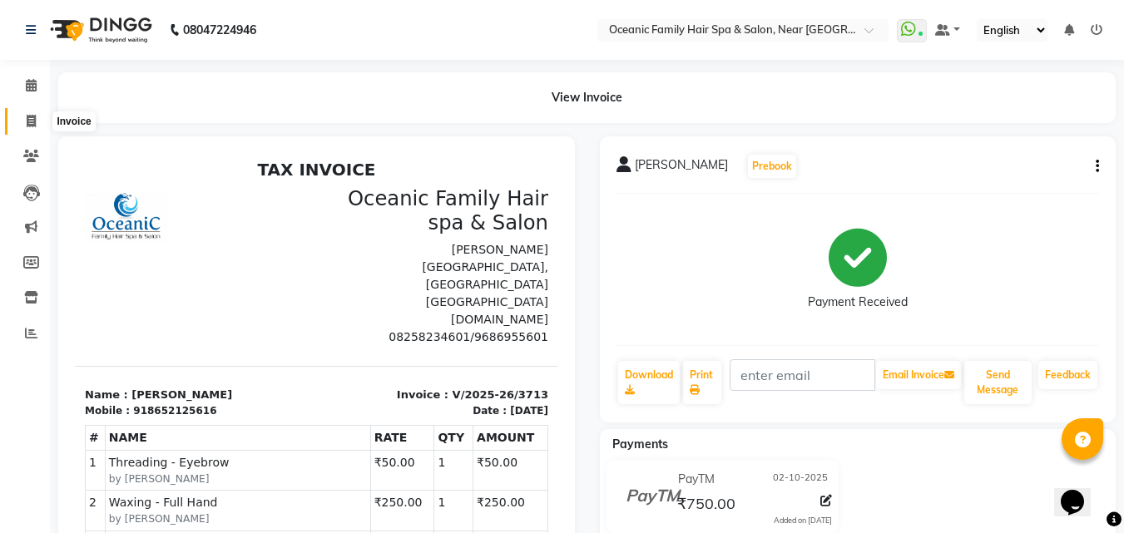
click at [34, 122] on icon at bounding box center [31, 121] width 9 height 12
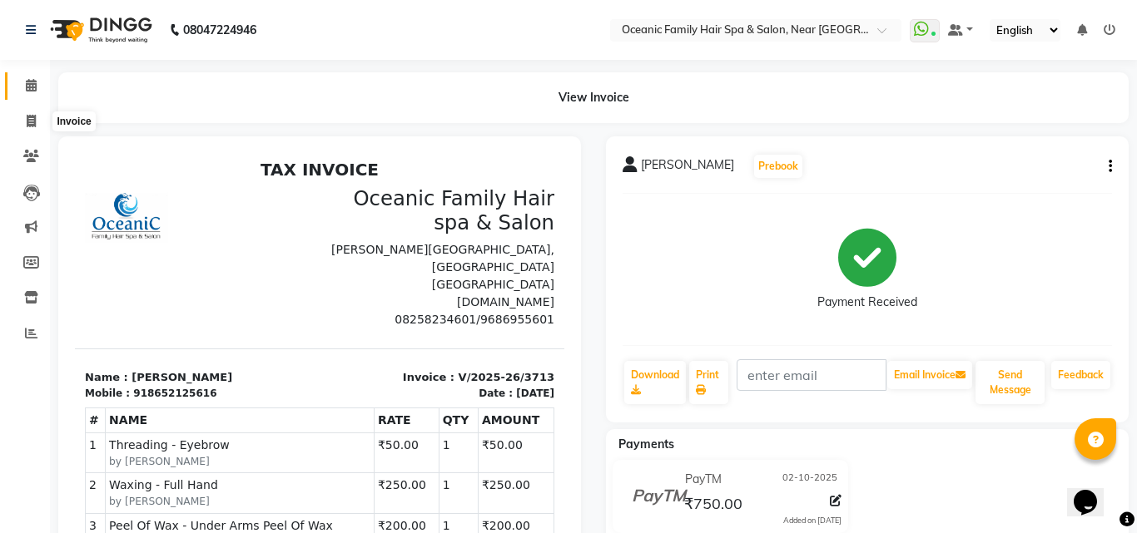
select select "service"
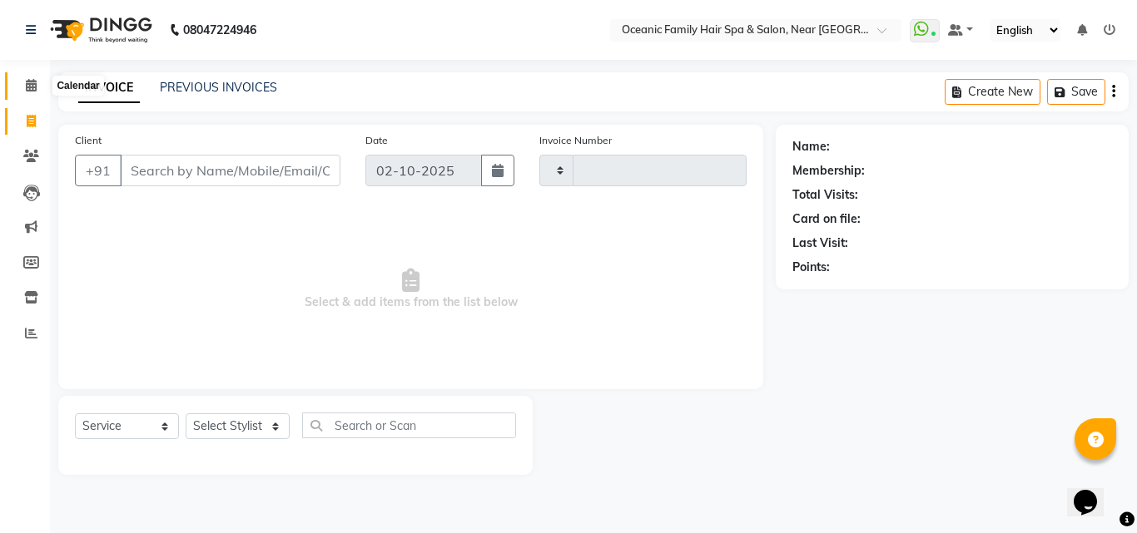
type input "3714"
click at [34, 90] on icon at bounding box center [31, 85] width 11 height 12
